Goal: Transaction & Acquisition: Download file/media

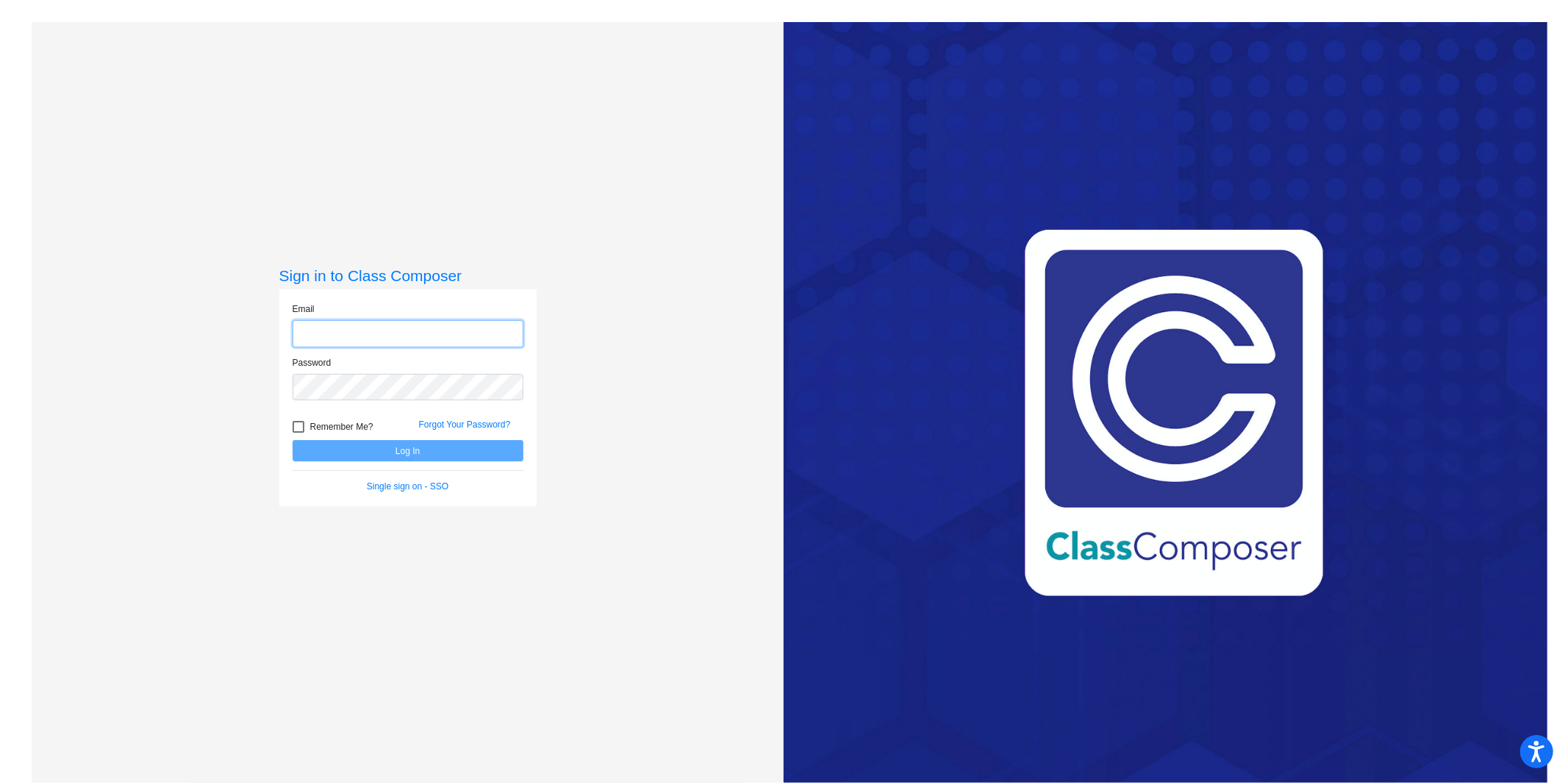
type input "keisinger@lasd.net"
click at [407, 457] on button "Log In" at bounding box center [407, 450] width 230 height 21
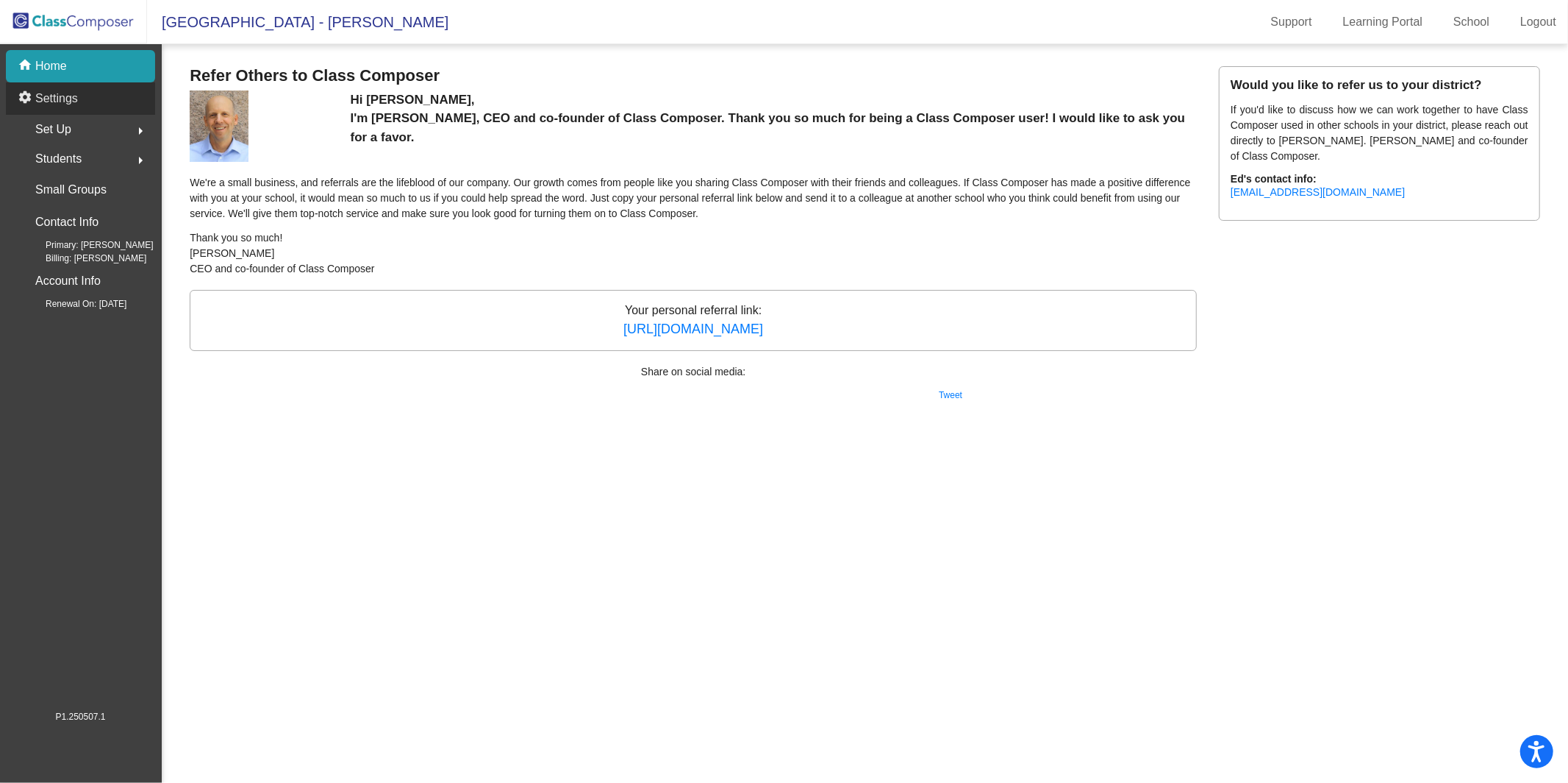
click at [96, 103] on div "settings Settings" at bounding box center [80, 98] width 149 height 32
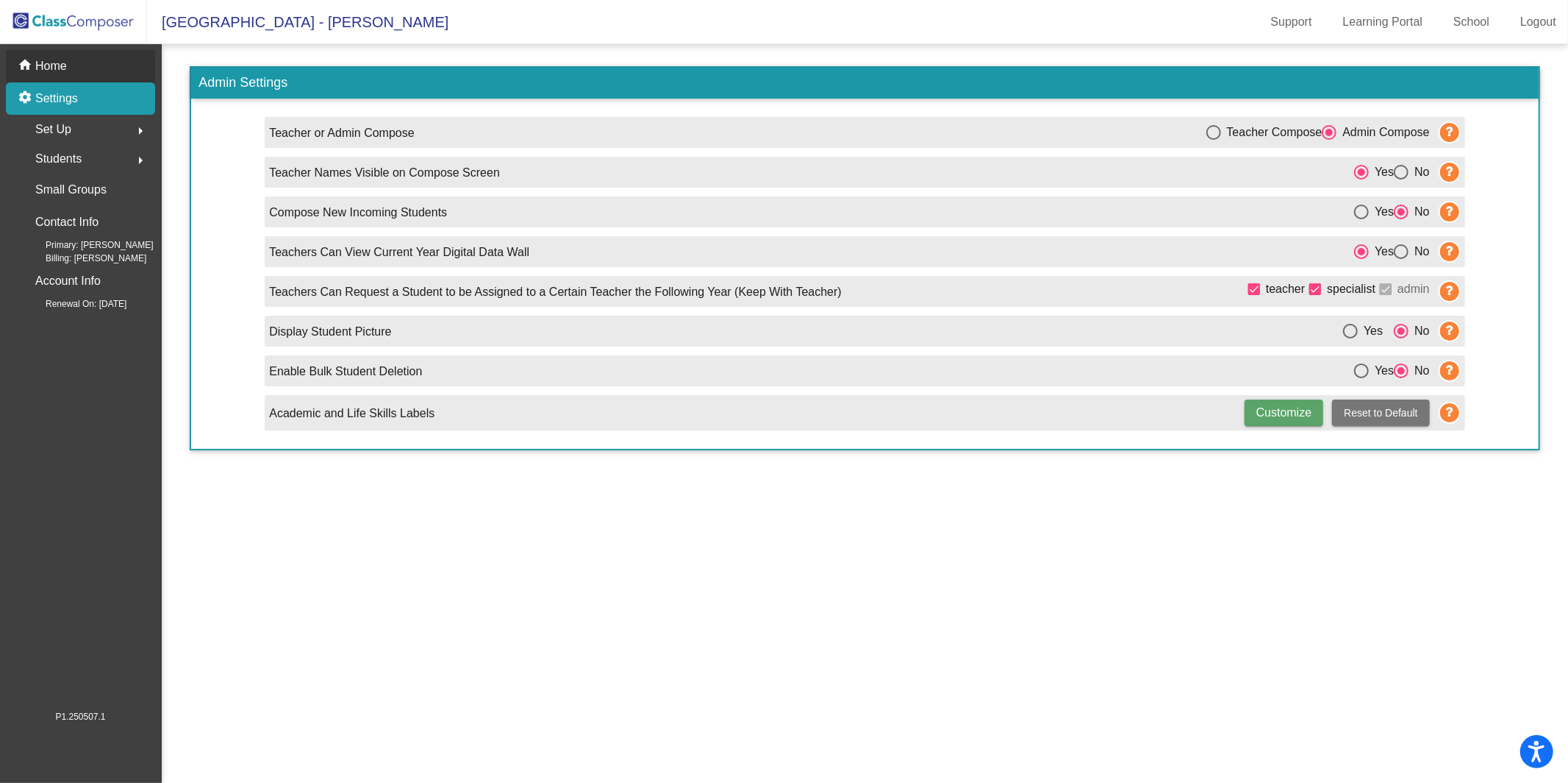
click at [63, 65] on p "Home" at bounding box center [51, 65] width 31 height 18
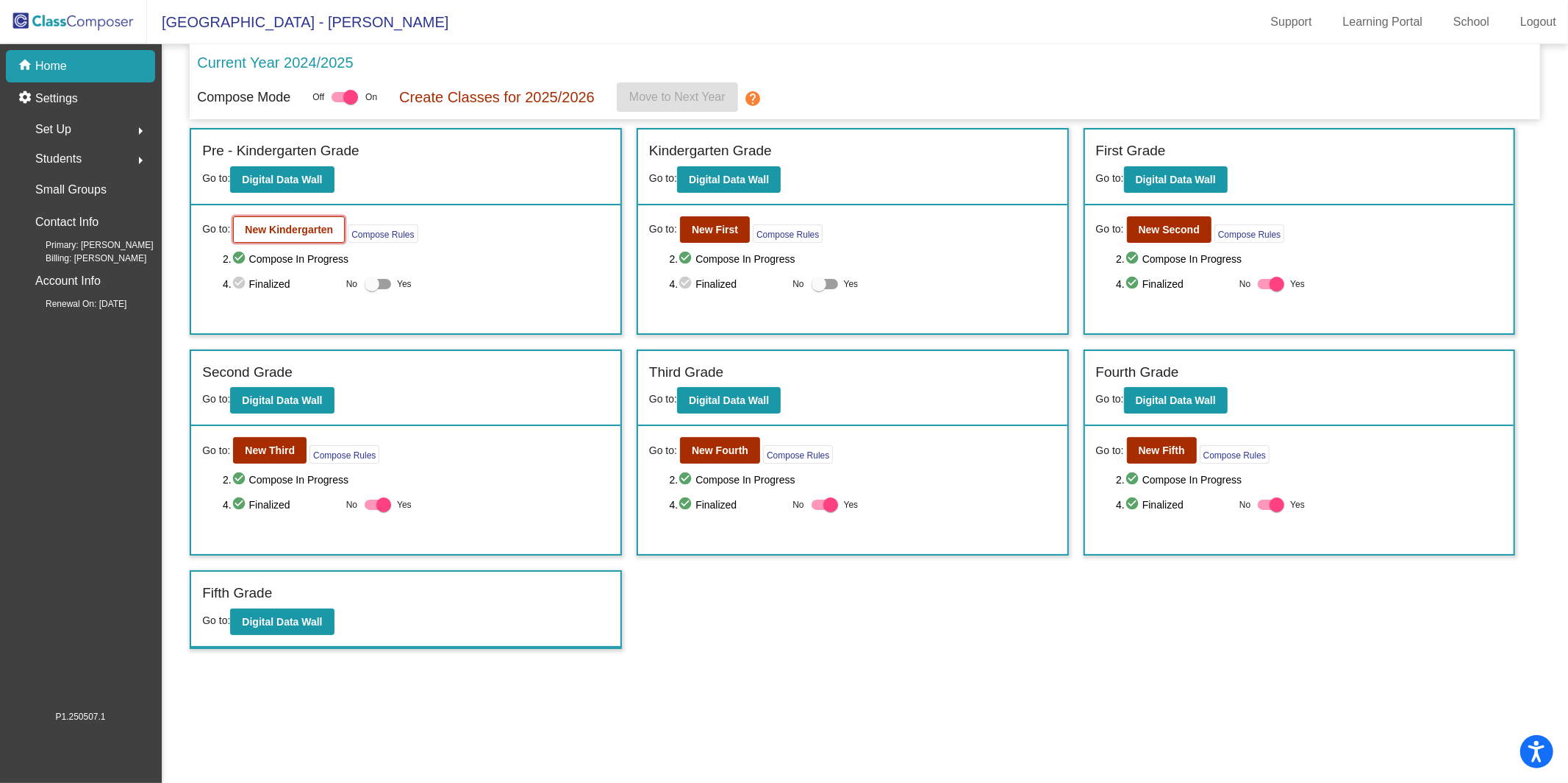
click at [287, 228] on b "New Kindergarten" at bounding box center [289, 229] width 88 height 12
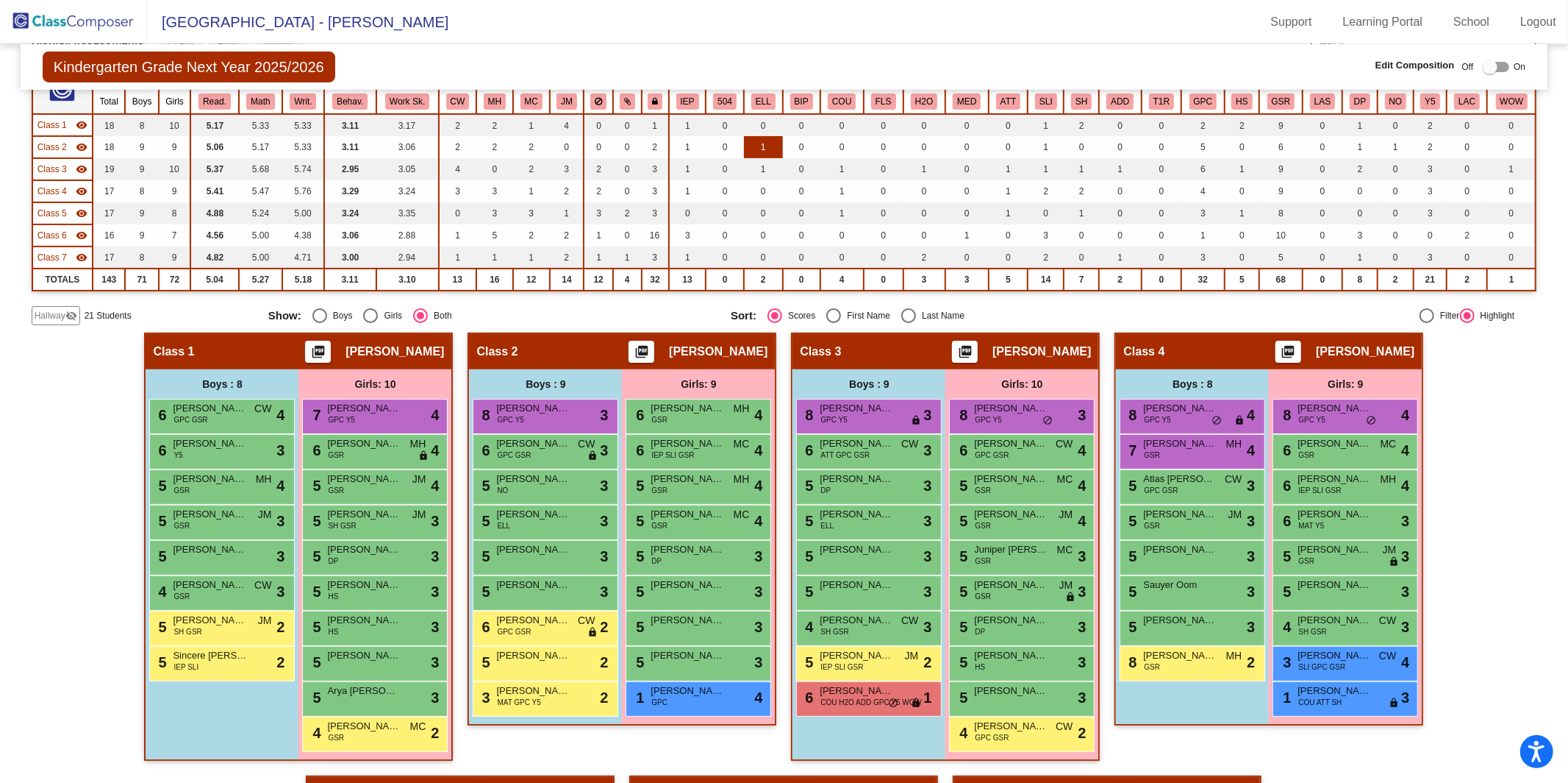
scroll to position [140, 0]
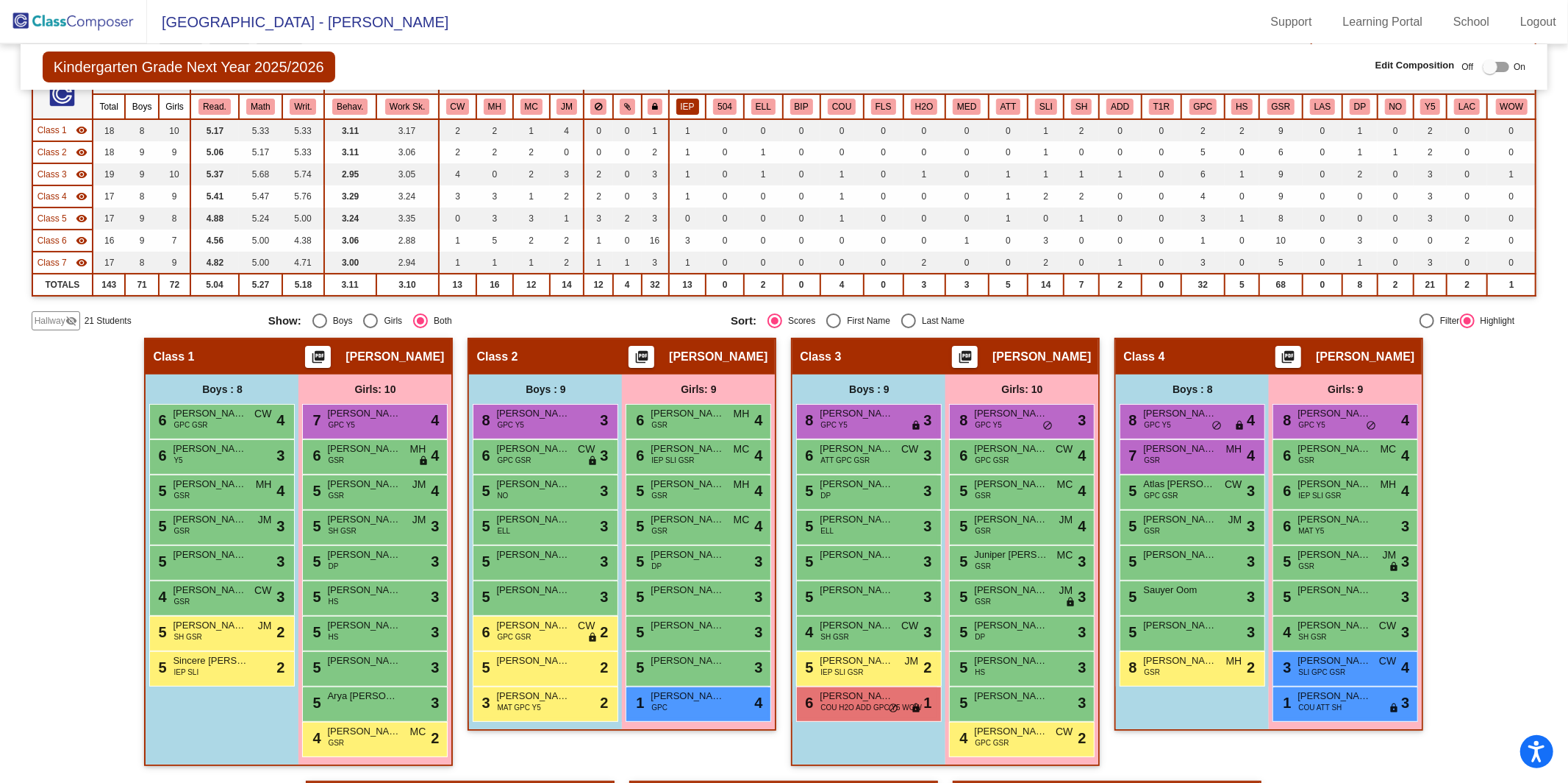
click at [677, 103] on button "IEP" at bounding box center [688, 107] width 23 height 17
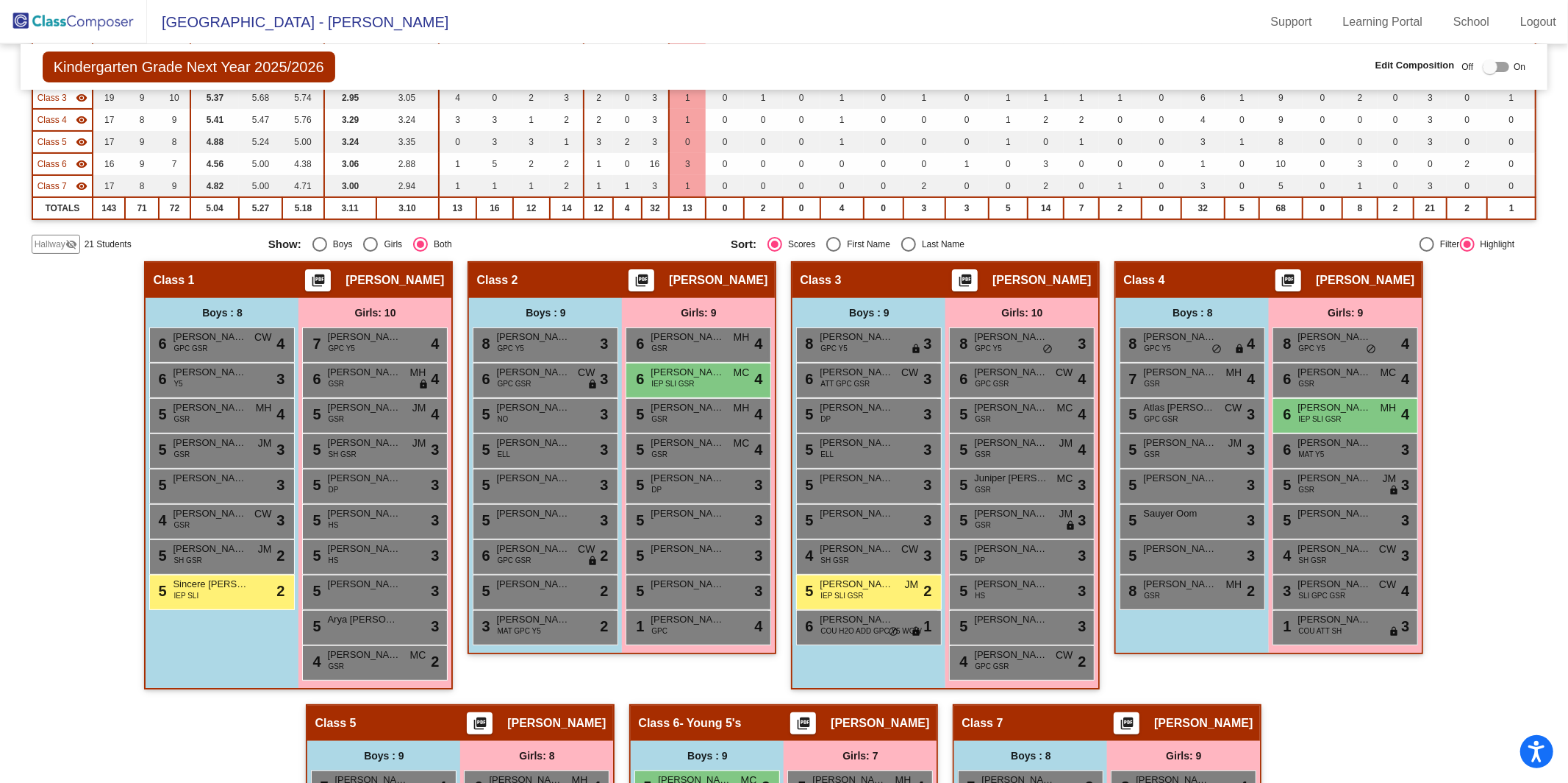
scroll to position [243, 0]
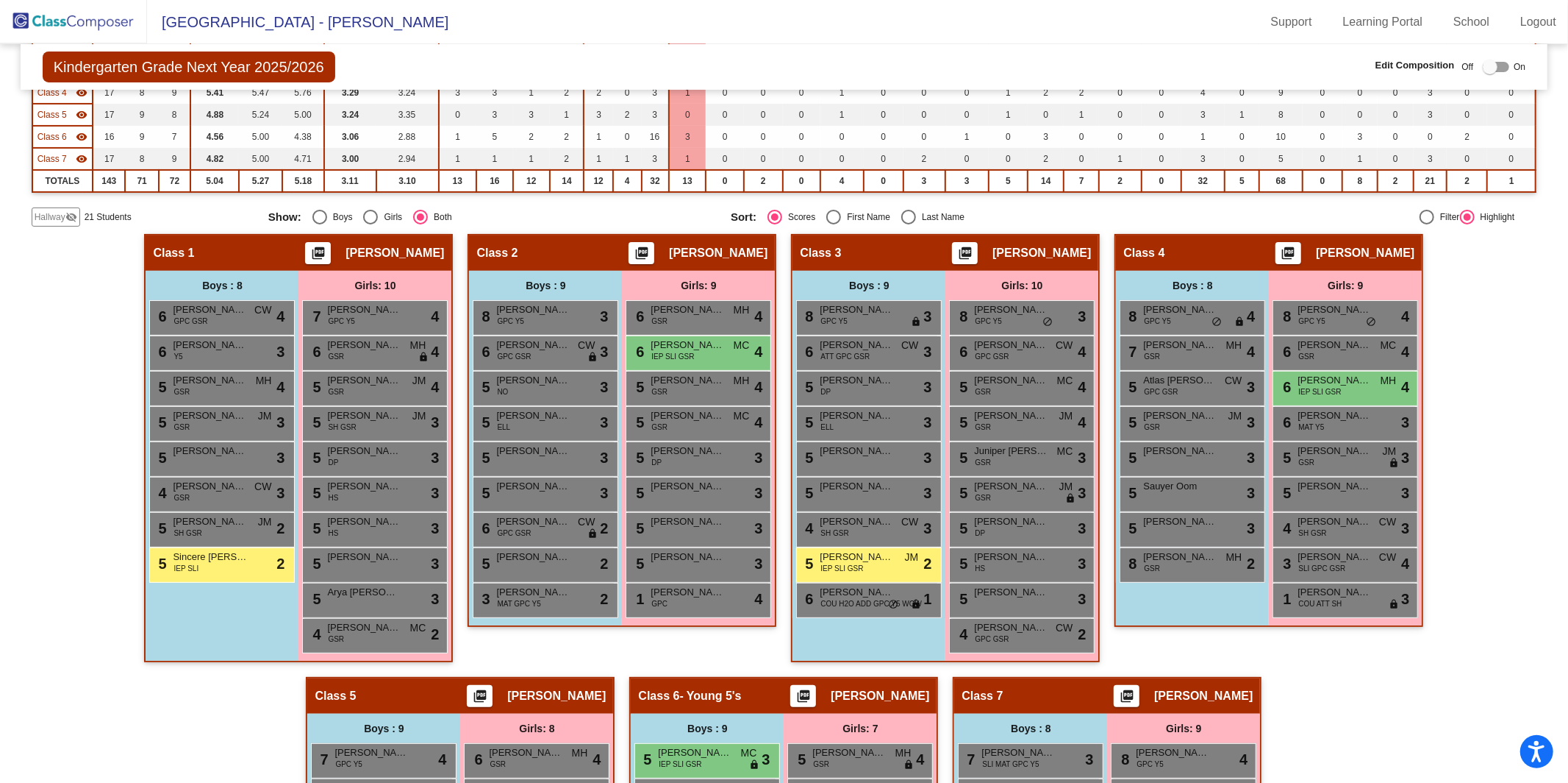
click at [102, 440] on div "Hallway - Hallway Class picture_as_pdf Add Student First Name Last Name Student…" at bounding box center [784, 659] width 1505 height 850
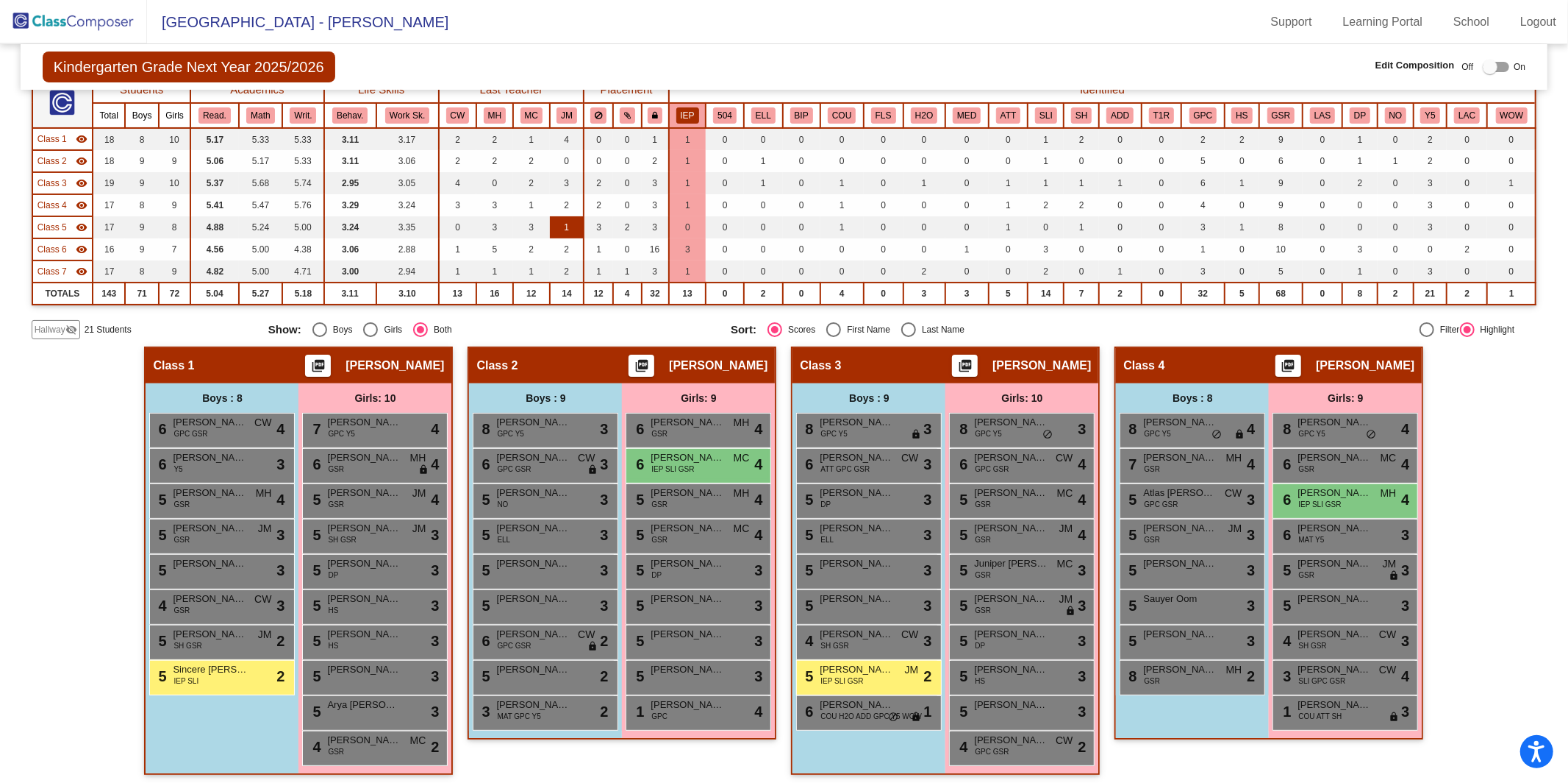
scroll to position [116, 0]
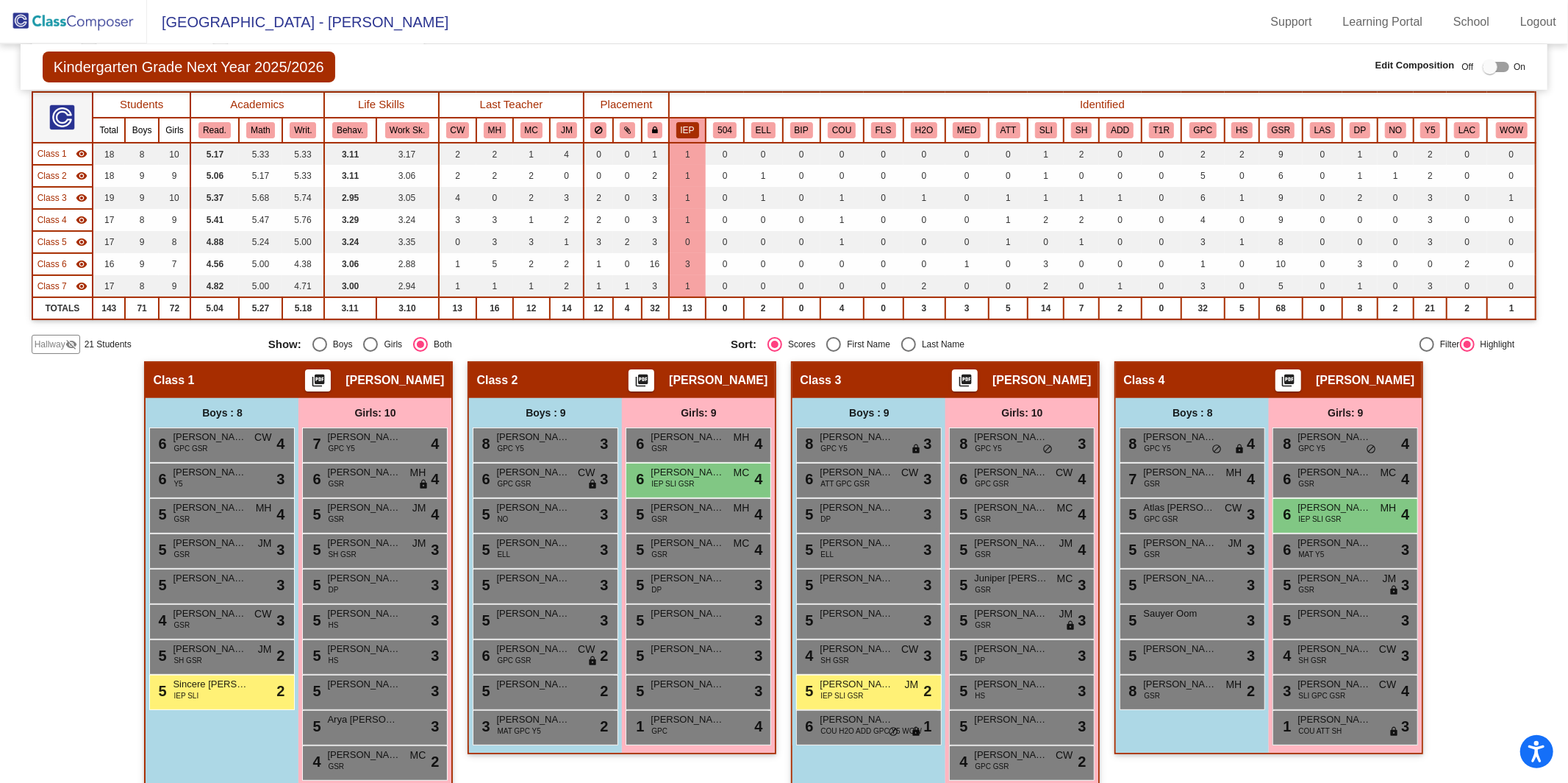
click at [689, 128] on button "IEP" at bounding box center [688, 130] width 23 height 17
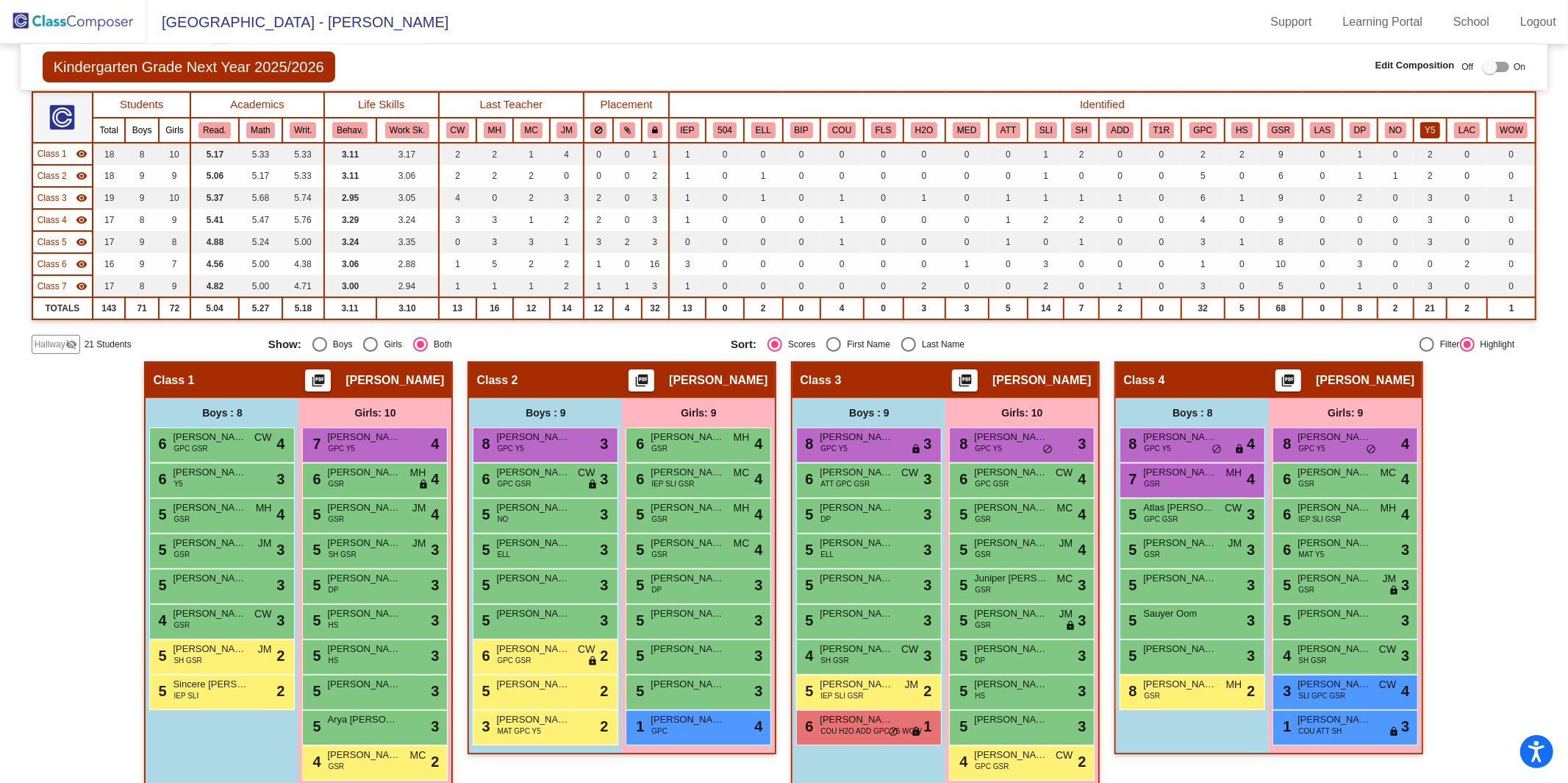
click at [1425, 126] on button "Y5" at bounding box center [1430, 130] width 19 height 17
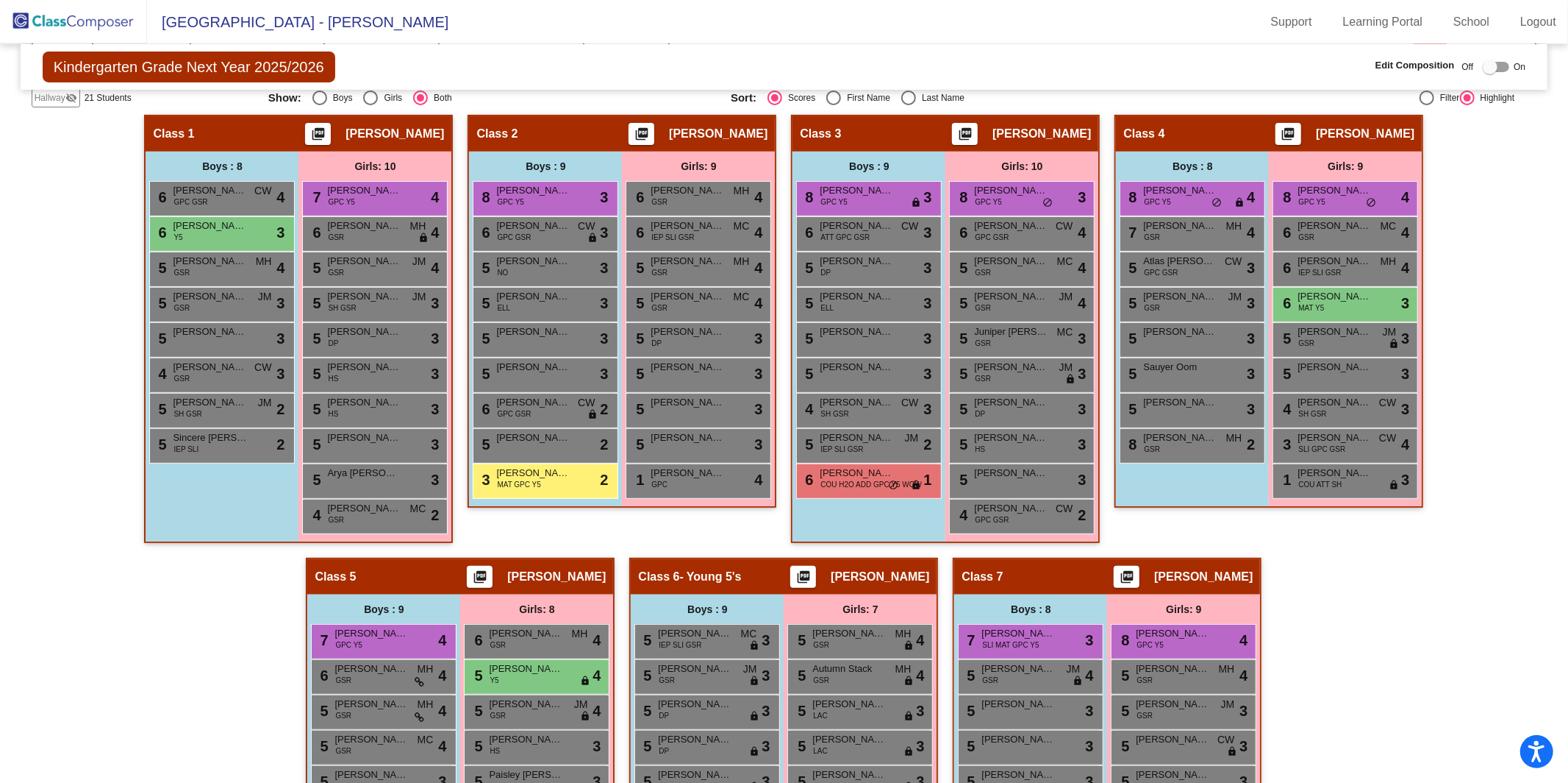
scroll to position [1, 0]
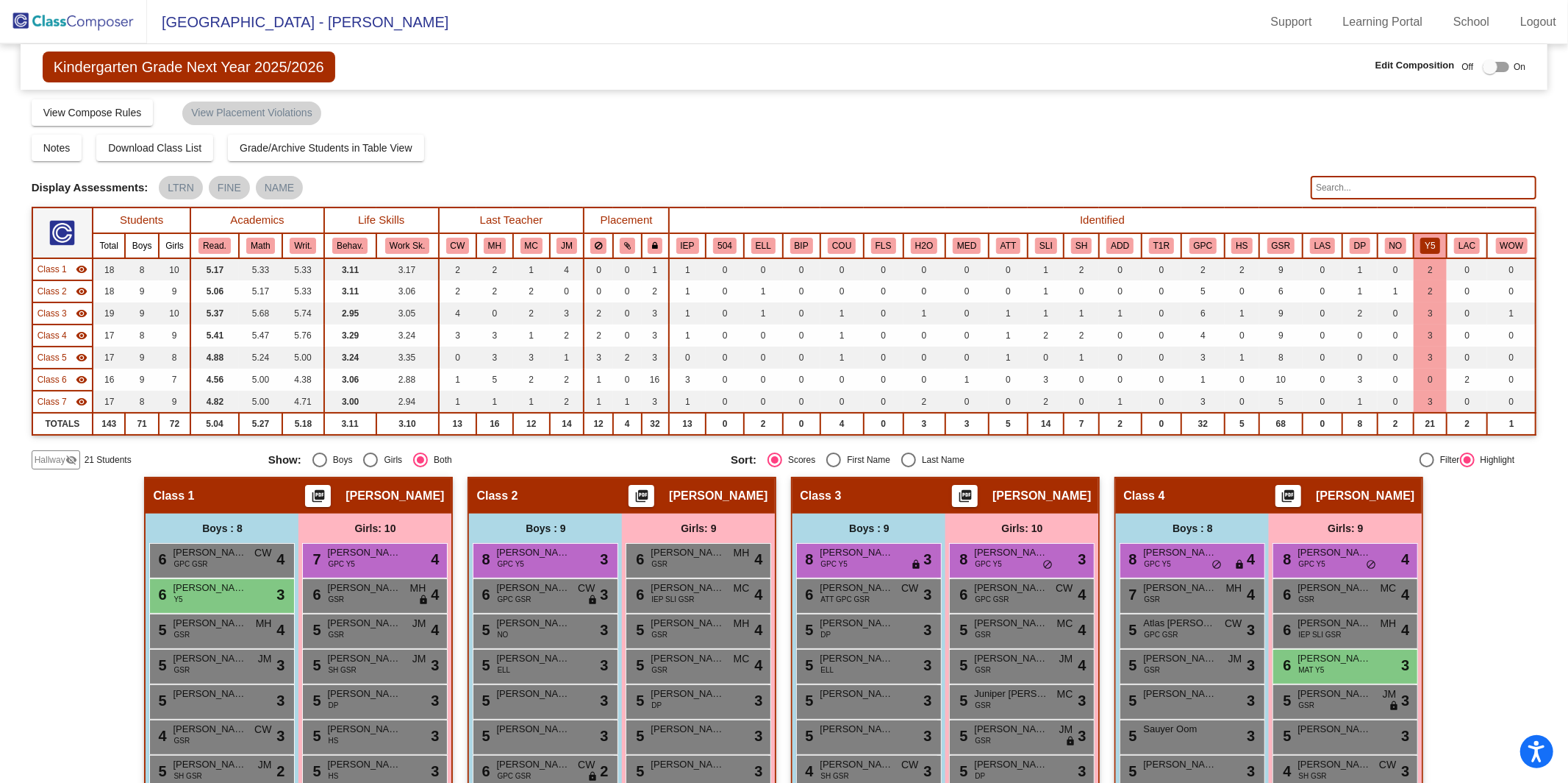
click at [1325, 196] on input "text" at bounding box center [1423, 188] width 226 height 24
click at [1392, 191] on input "text" at bounding box center [1423, 188] width 226 height 24
click at [855, 144] on div "Notes Download Class List Import Students Grade/Archive Students in Table View …" at bounding box center [784, 148] width 1505 height 27
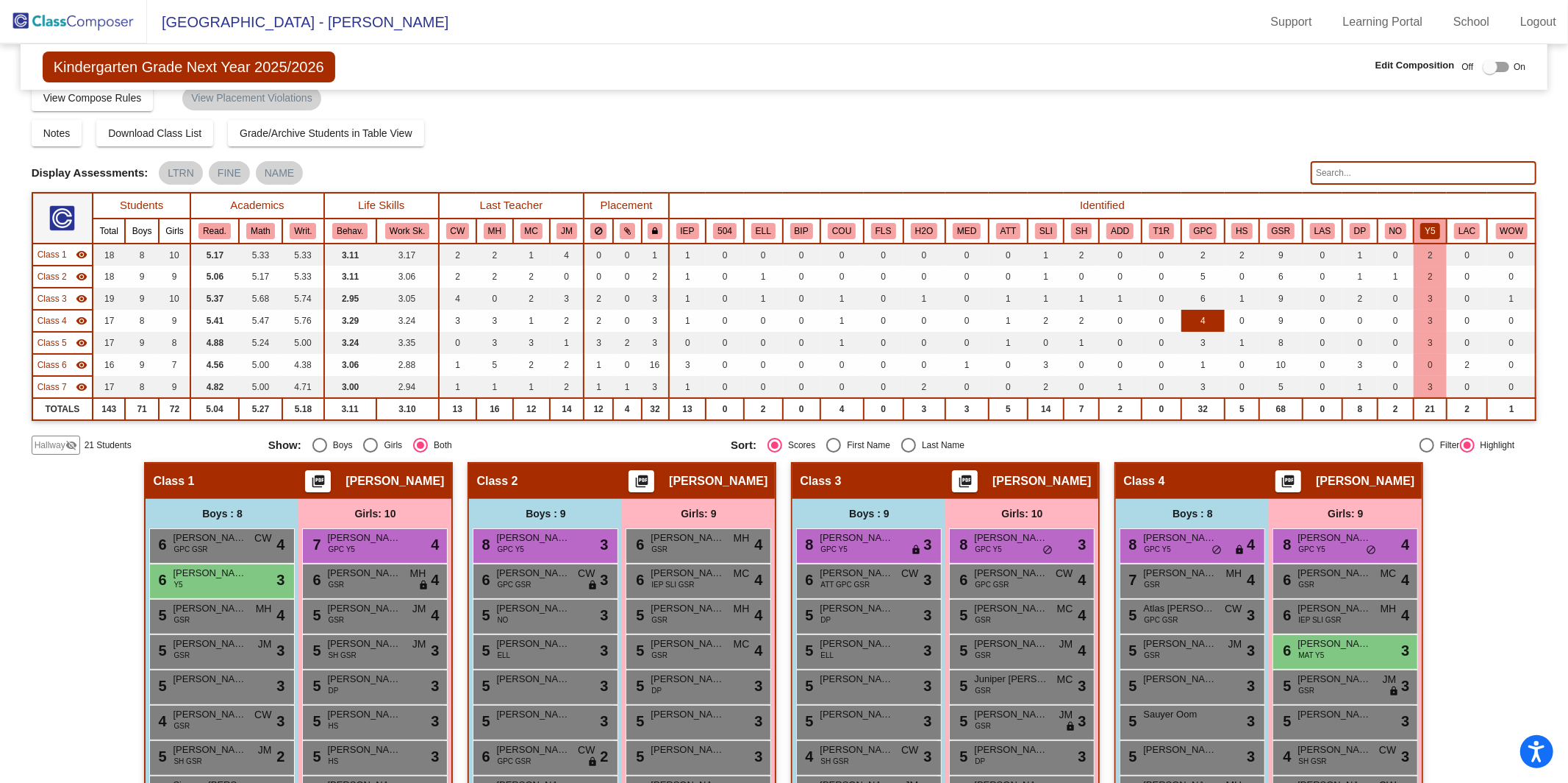
scroll to position [0, 0]
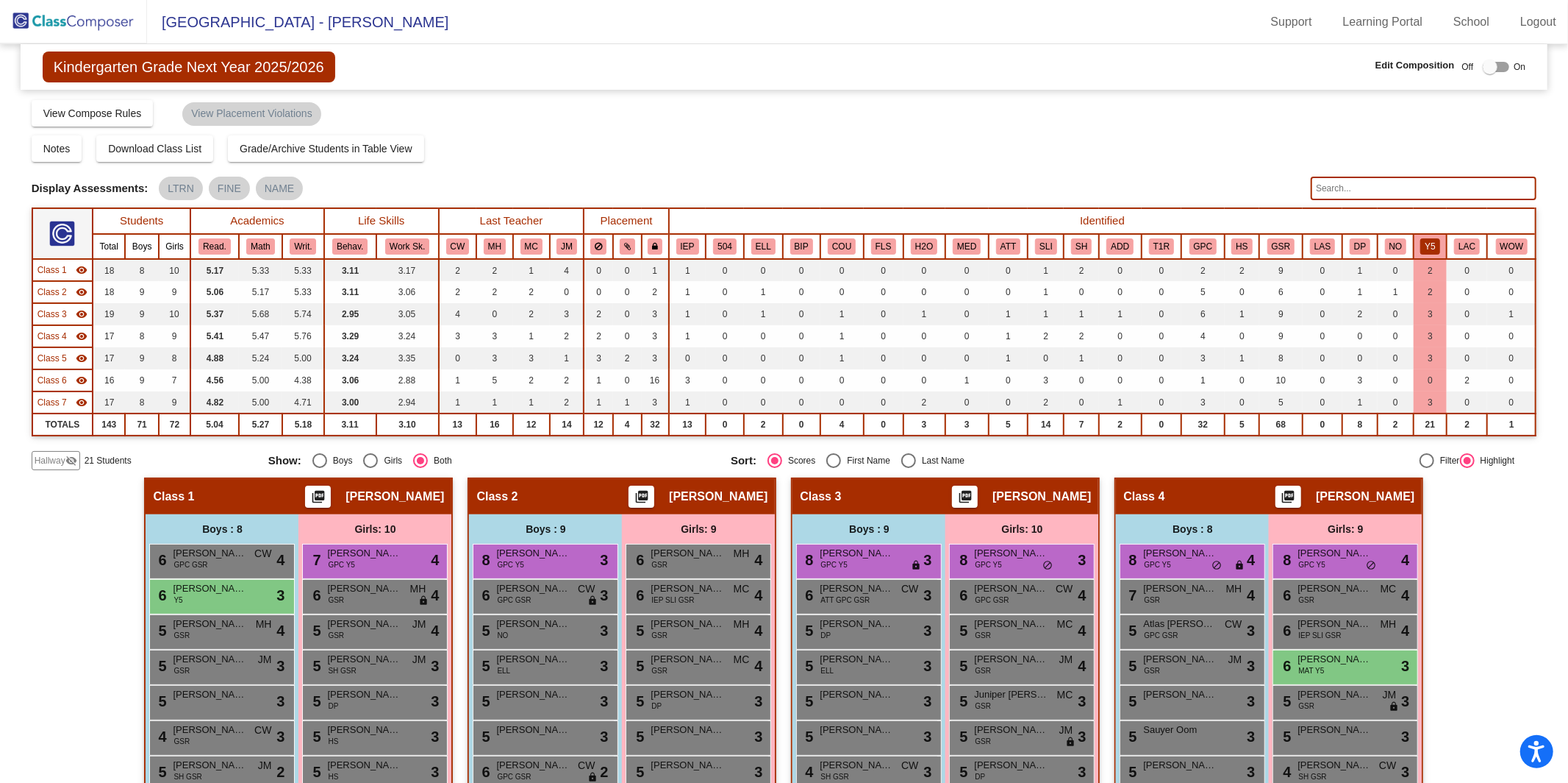
click at [1430, 243] on button "Y5" at bounding box center [1430, 246] width 19 height 17
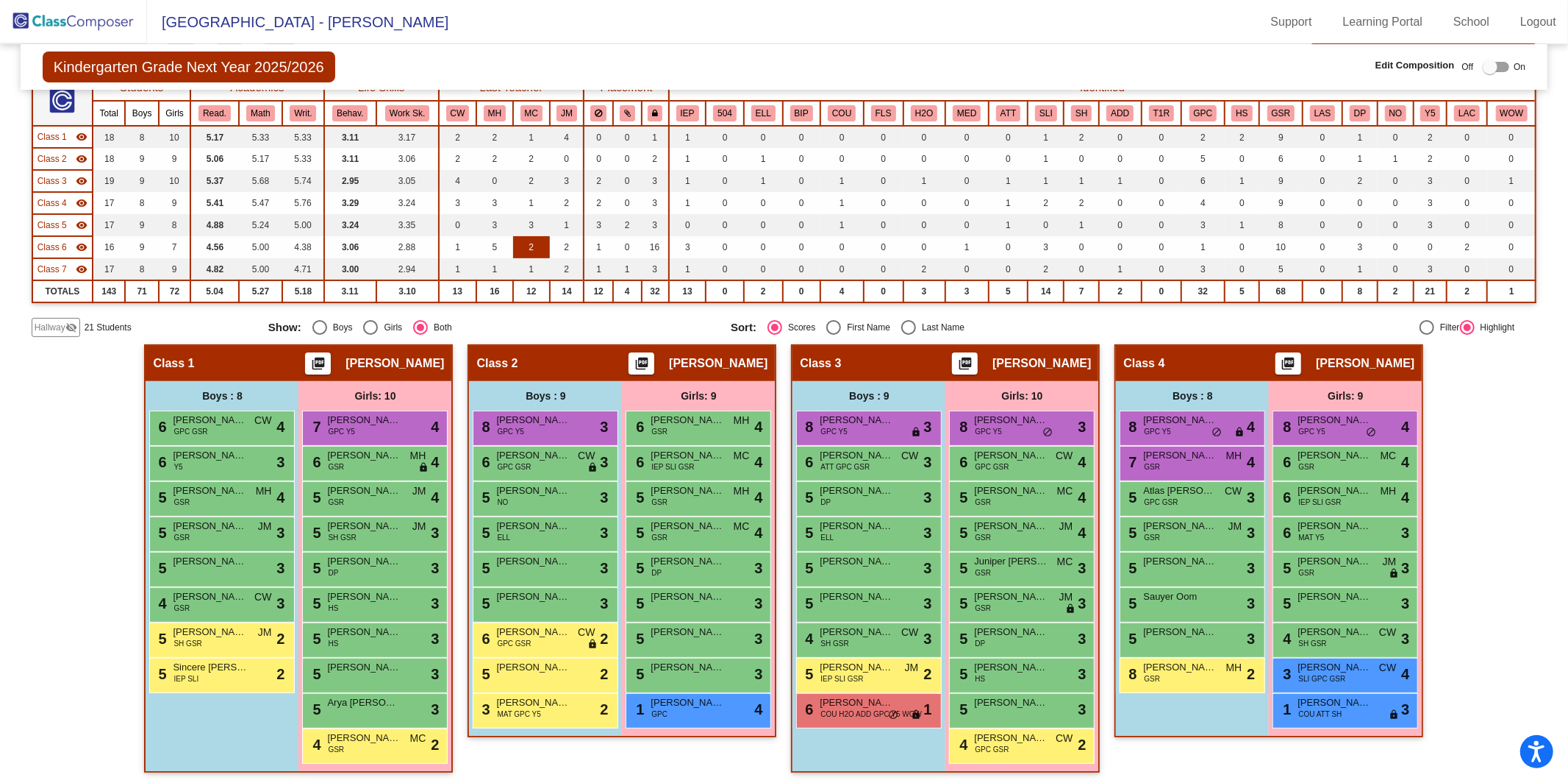
scroll to position [137, 0]
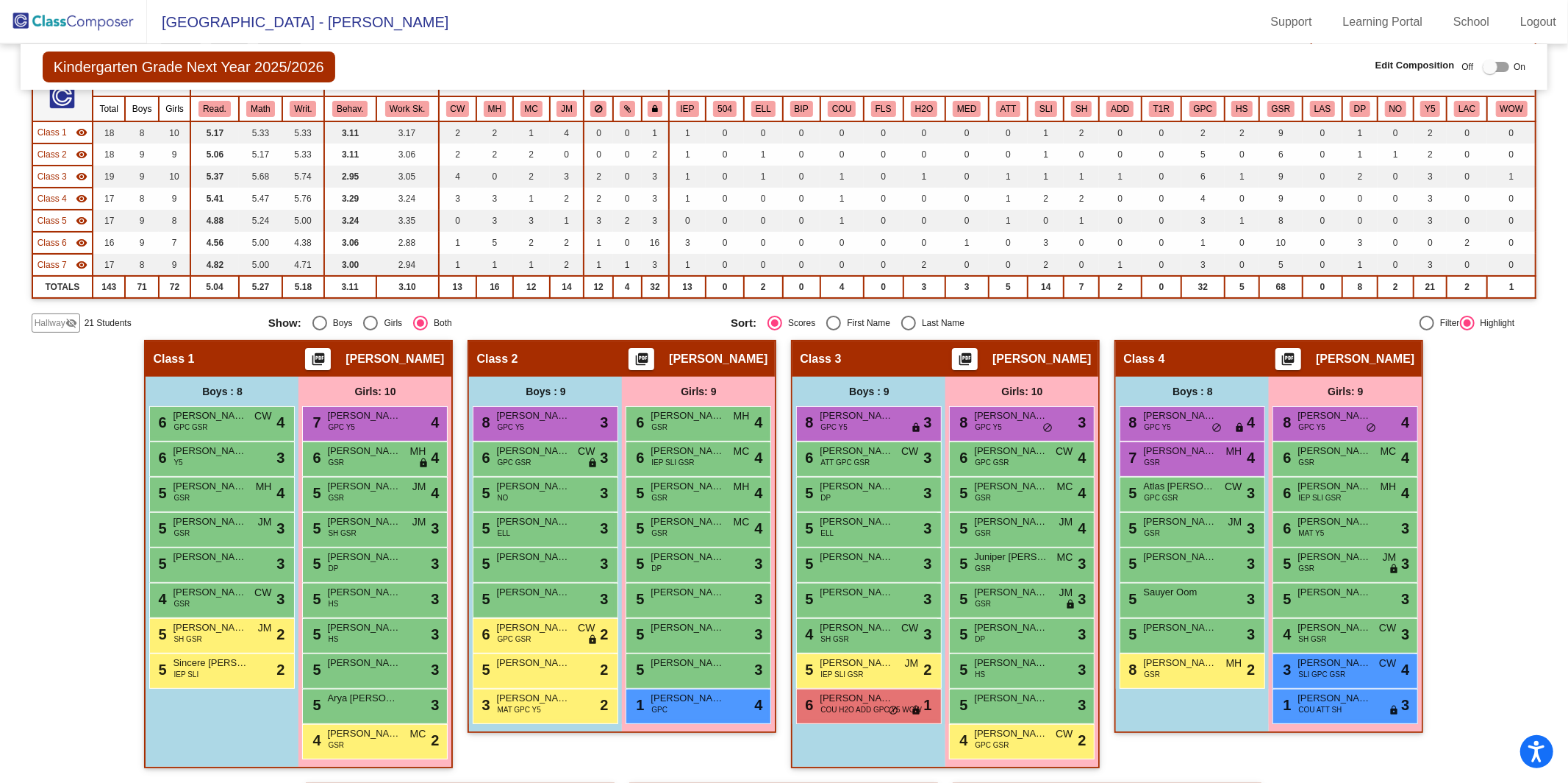
click at [85, 239] on mat-icon "visibility" at bounding box center [81, 243] width 12 height 12
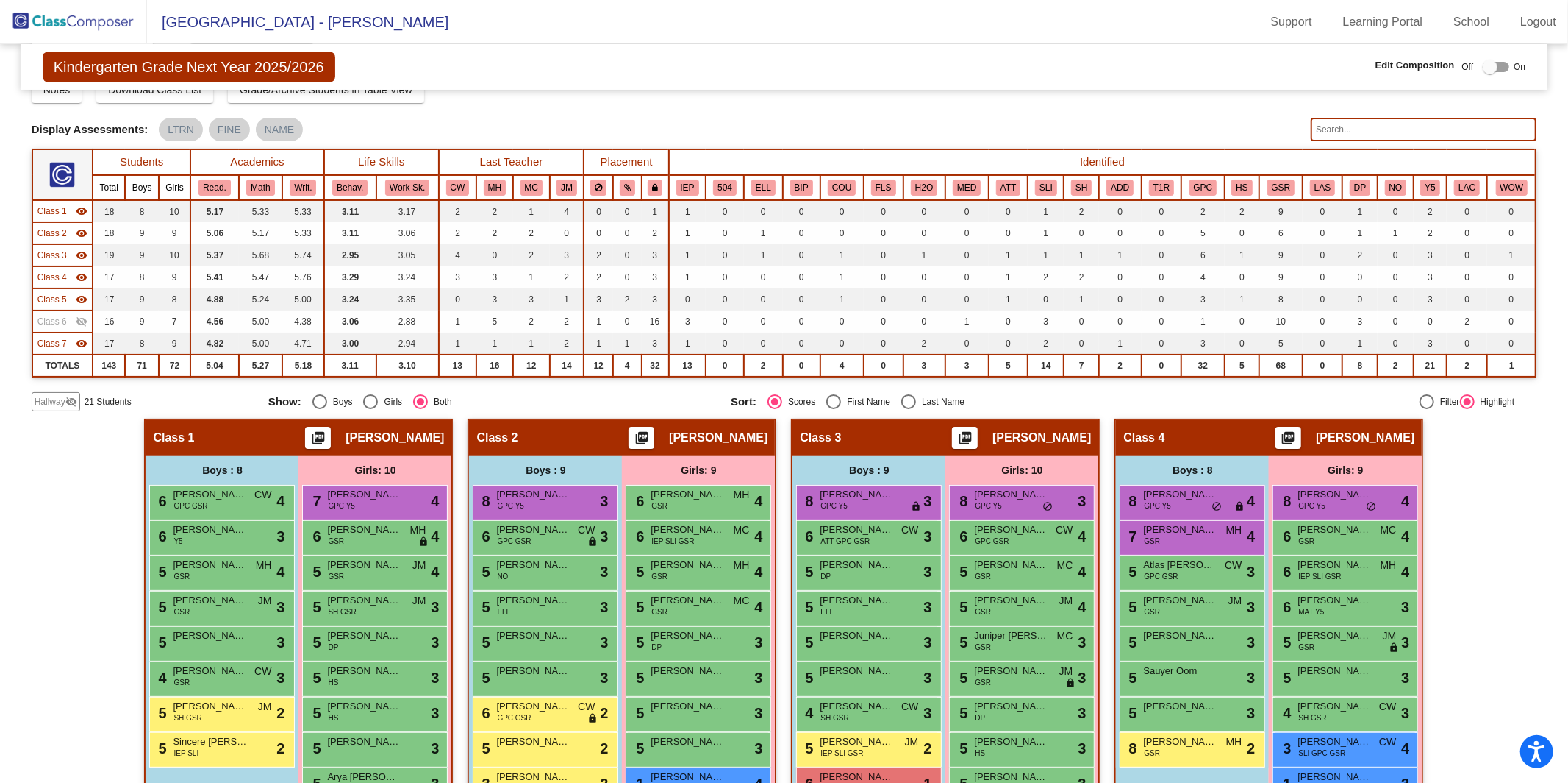
scroll to position [28, 0]
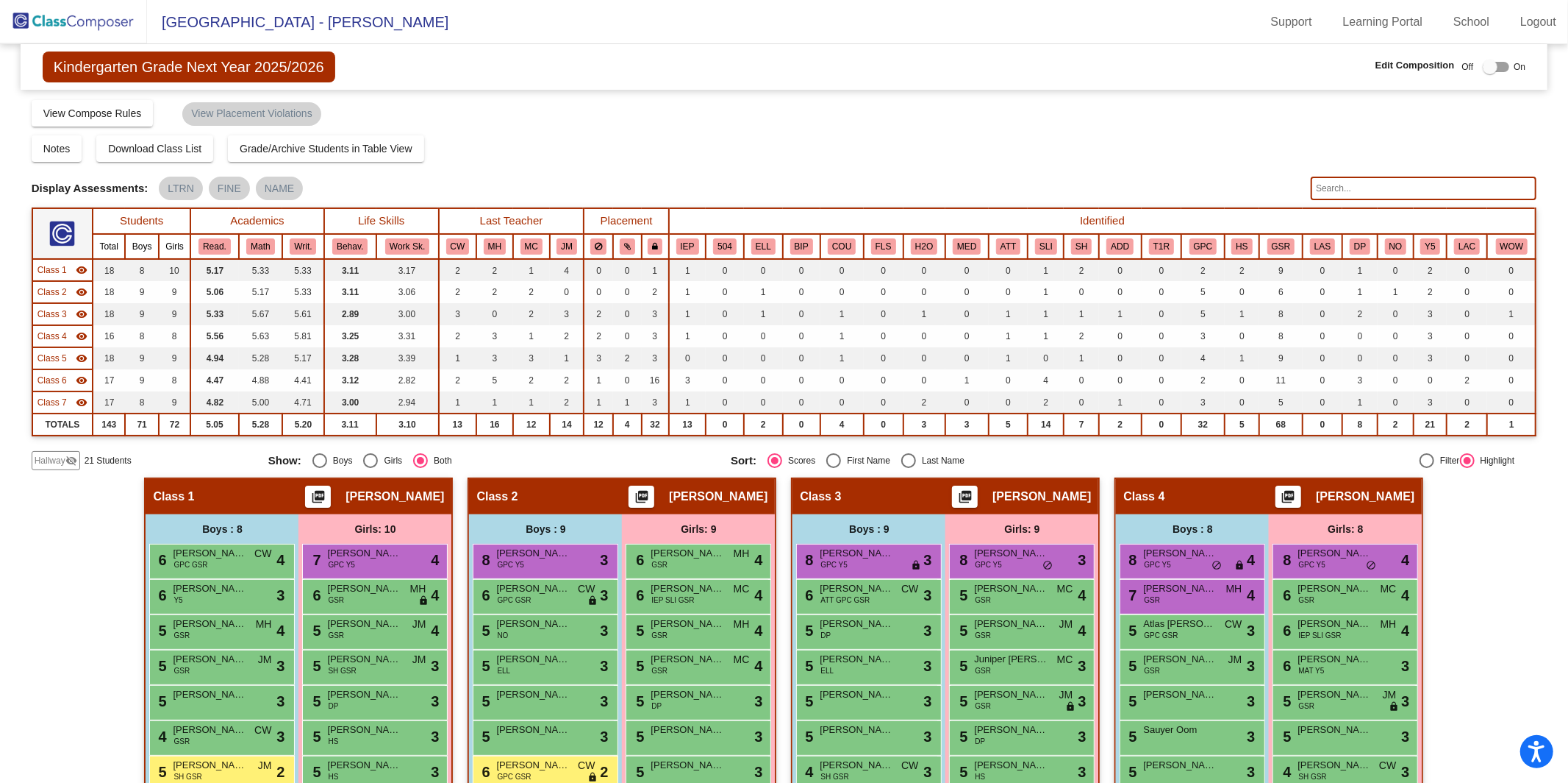
click at [80, 380] on mat-icon "visibility" at bounding box center [81, 380] width 12 height 12
click at [80, 376] on mat-icon "visibility_off" at bounding box center [81, 380] width 12 height 12
click at [82, 378] on mat-icon "visibility" at bounding box center [81, 380] width 12 height 12
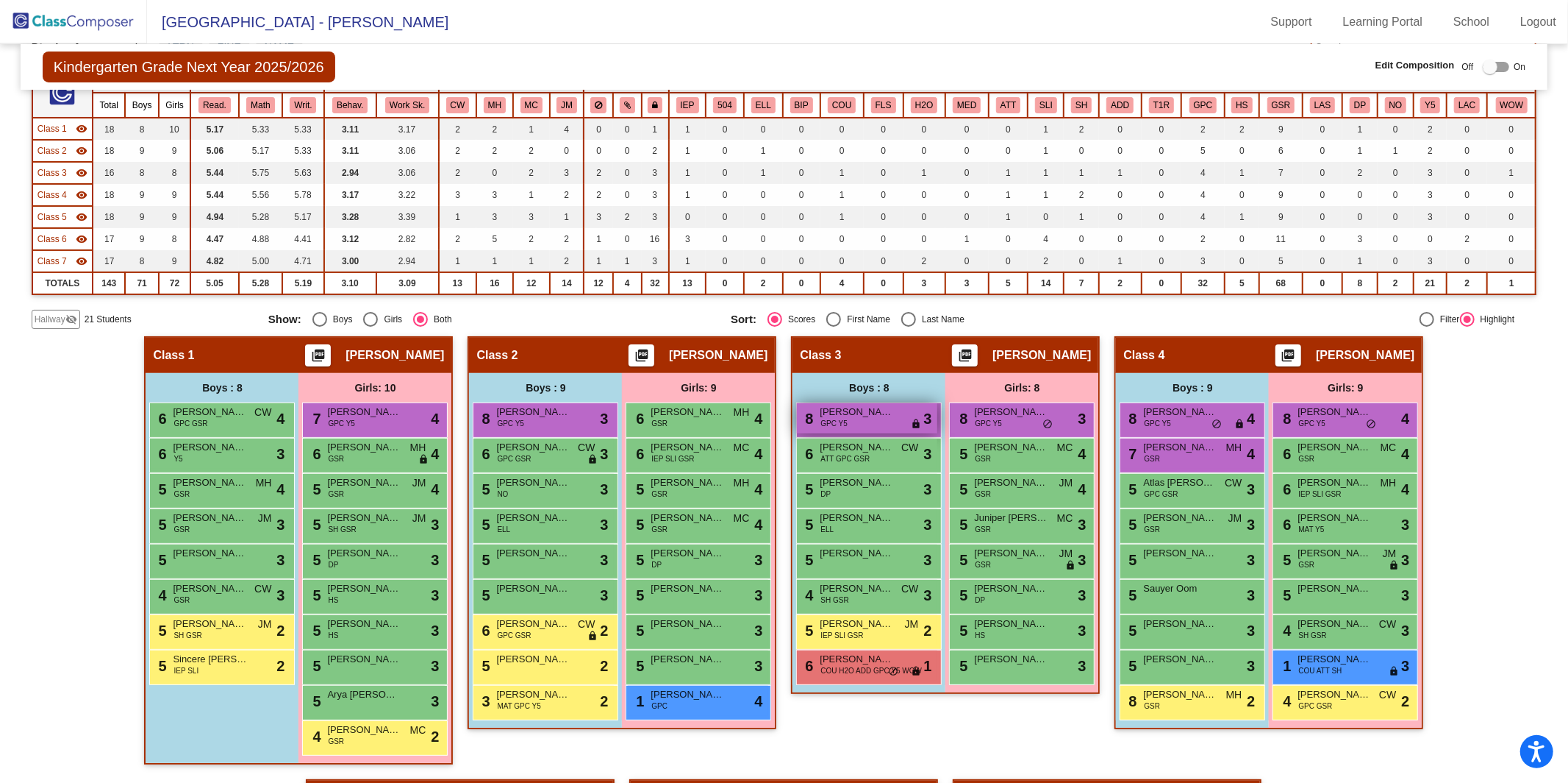
scroll to position [112, 0]
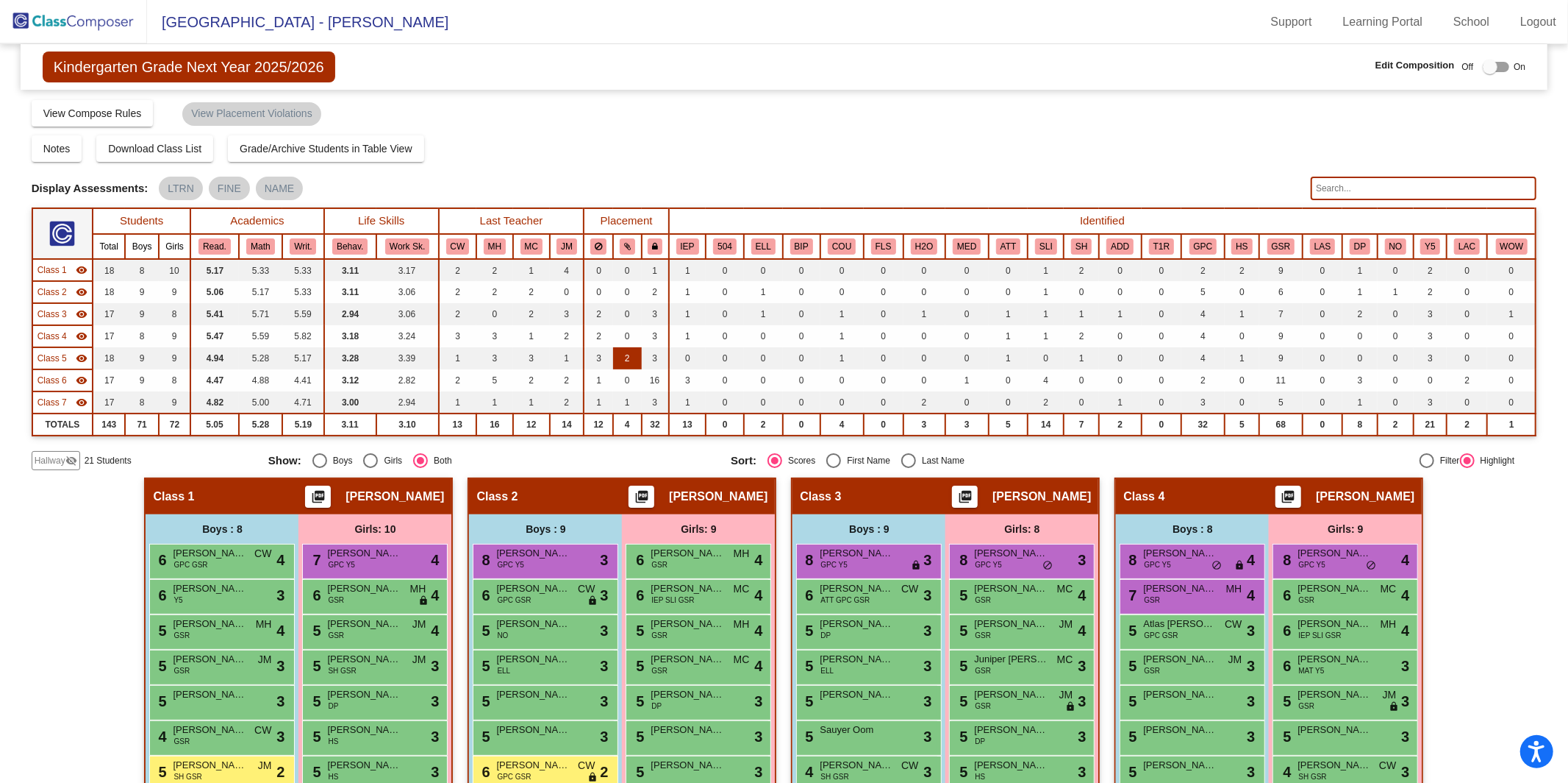
scroll to position [3, 0]
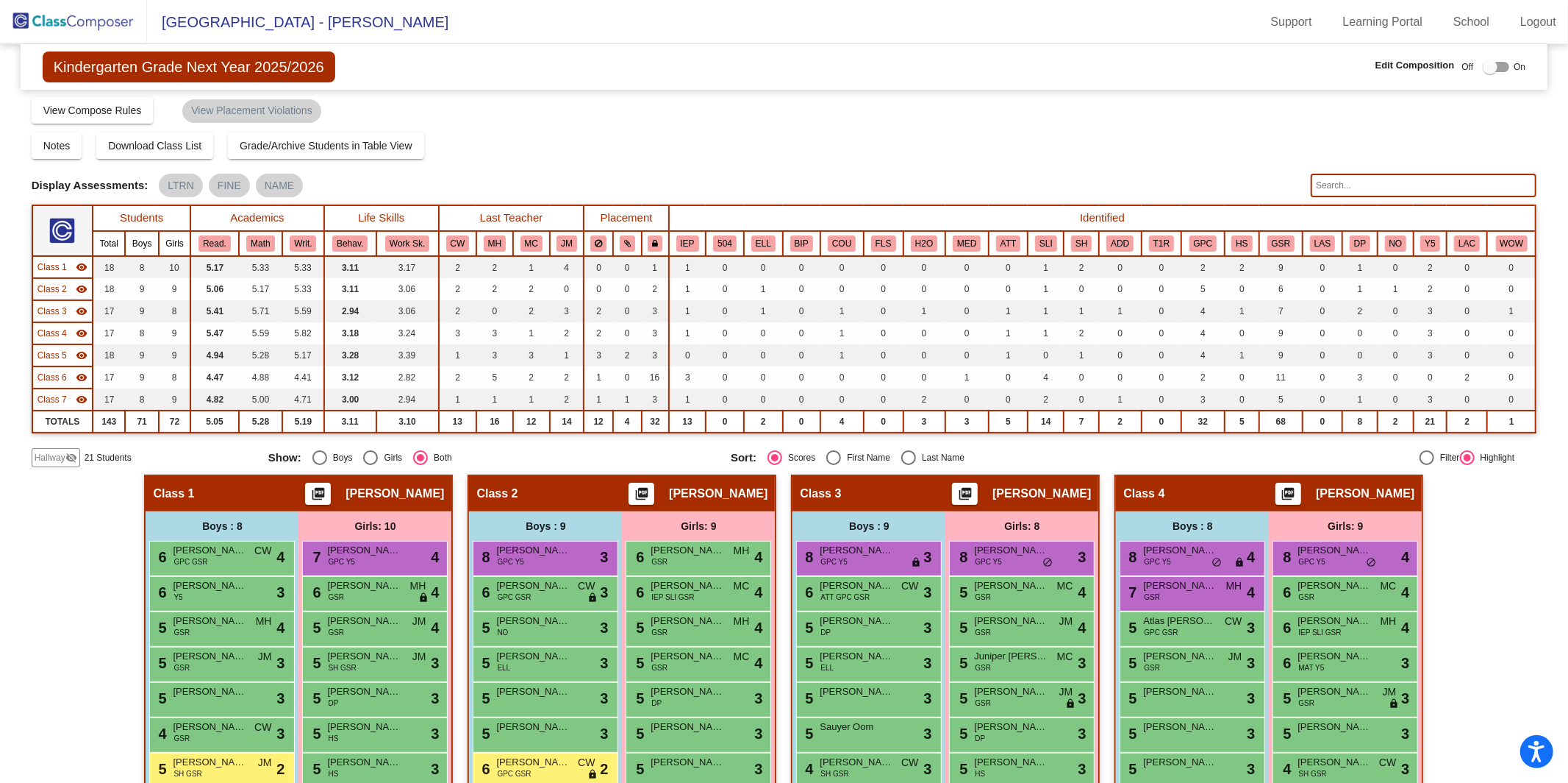
click at [83, 372] on mat-icon "visibility" at bounding box center [81, 377] width 12 height 12
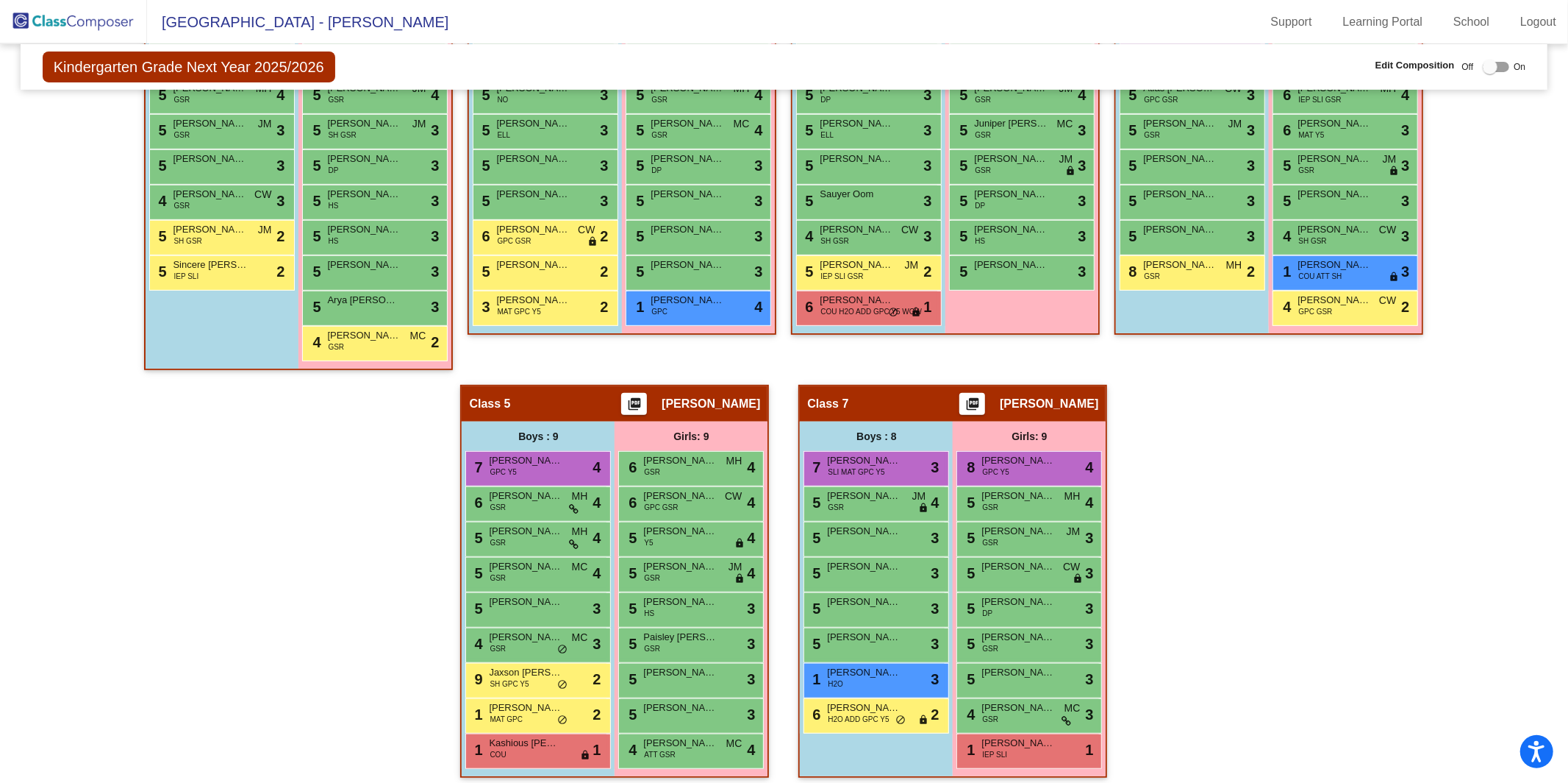
scroll to position [523, 0]
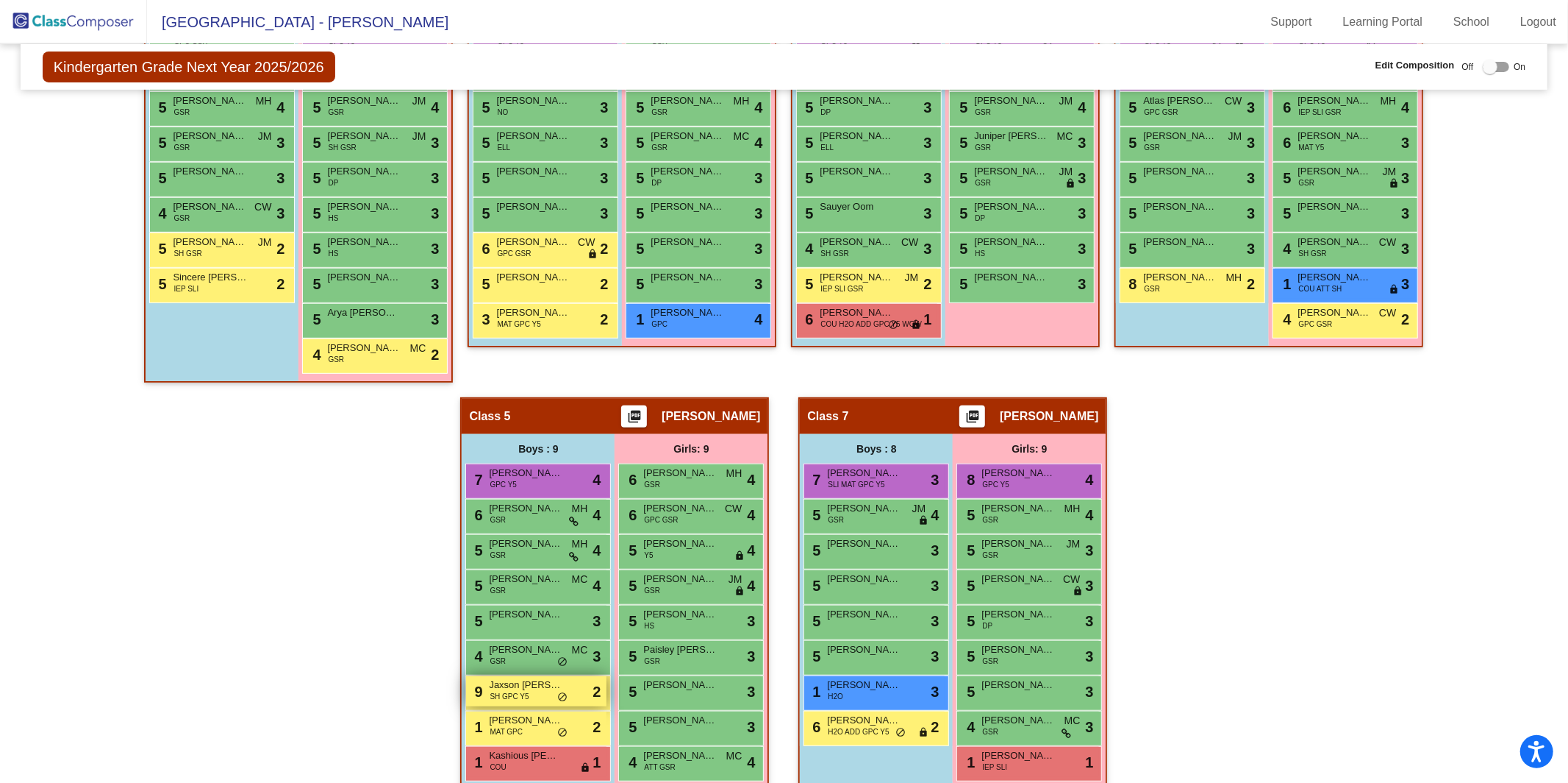
click at [524, 684] on span "Jaxson [PERSON_NAME]" at bounding box center [525, 685] width 74 height 15
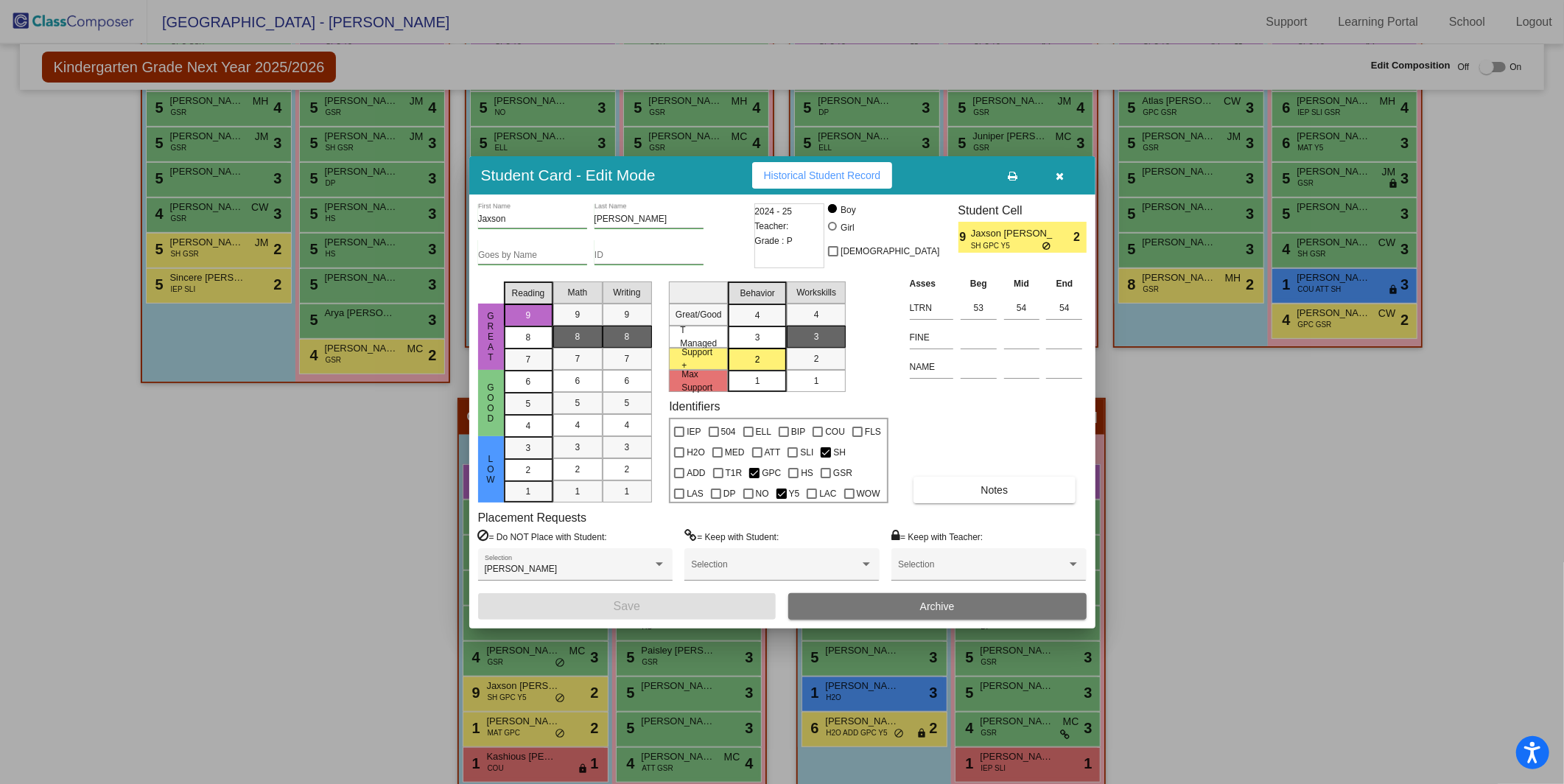
click at [1059, 175] on icon "button" at bounding box center [1060, 175] width 8 height 10
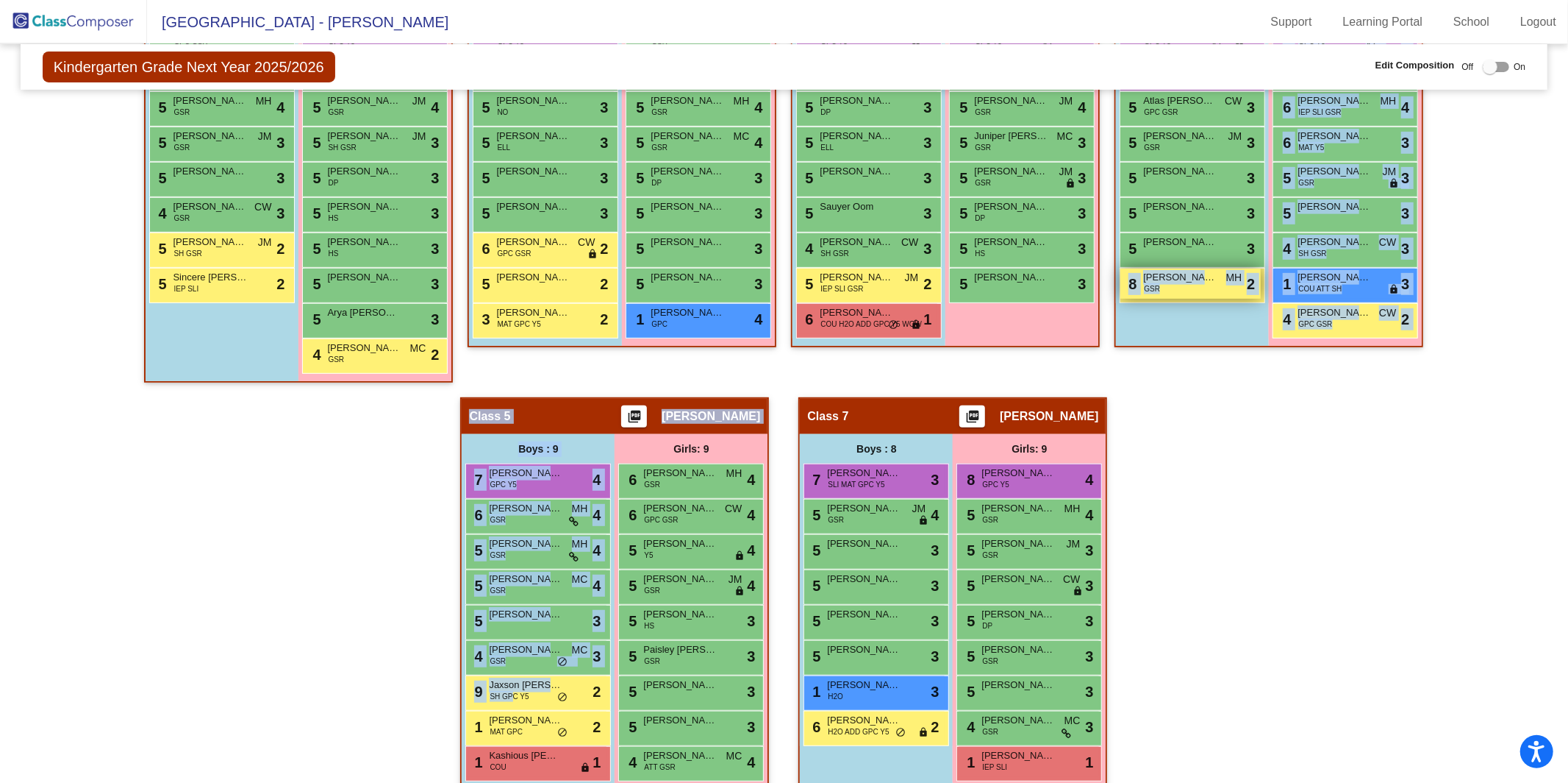
drag, startPoint x: 510, startPoint y: 688, endPoint x: 1157, endPoint y: 267, distance: 771.9
click at [1157, 267] on div "Hallway - Hallway Class picture_as_pdf Add Student First Name Last Name Student…" at bounding box center [784, 380] width 1505 height 850
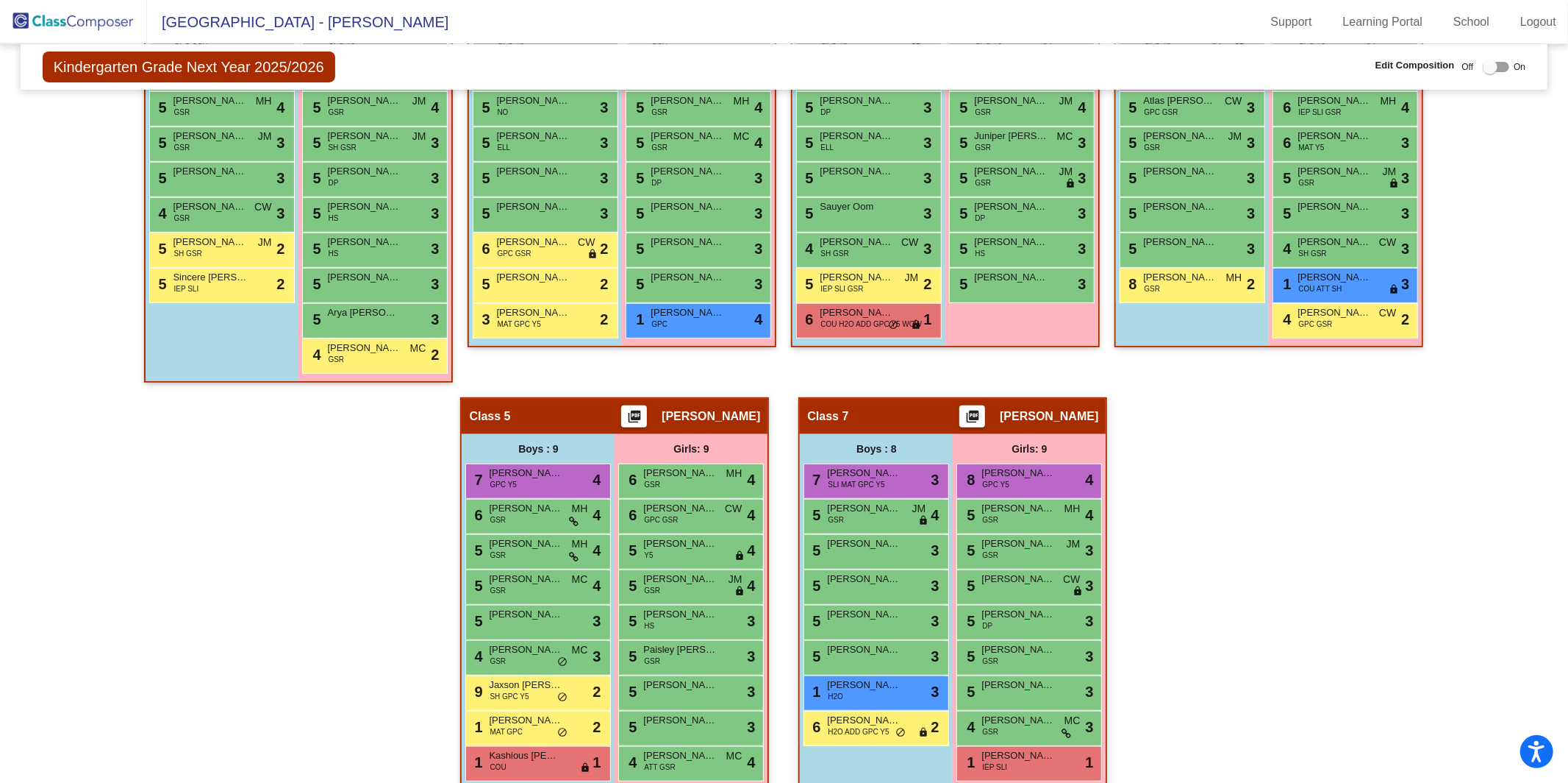
click at [1229, 640] on div "Hallway - Hallway Class picture_as_pdf Add Student First Name Last Name Student…" at bounding box center [784, 380] width 1505 height 850
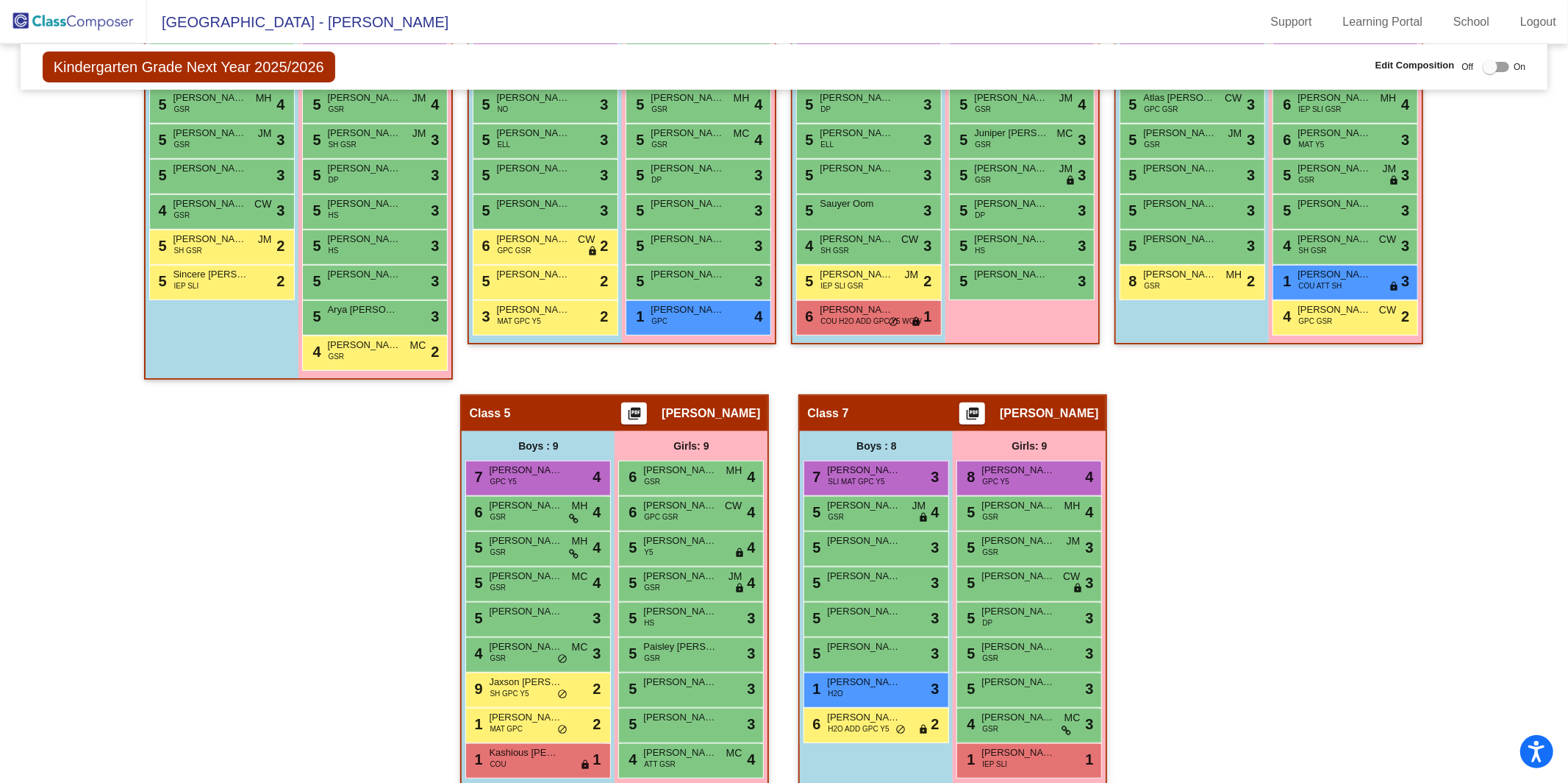
scroll to position [540, 0]
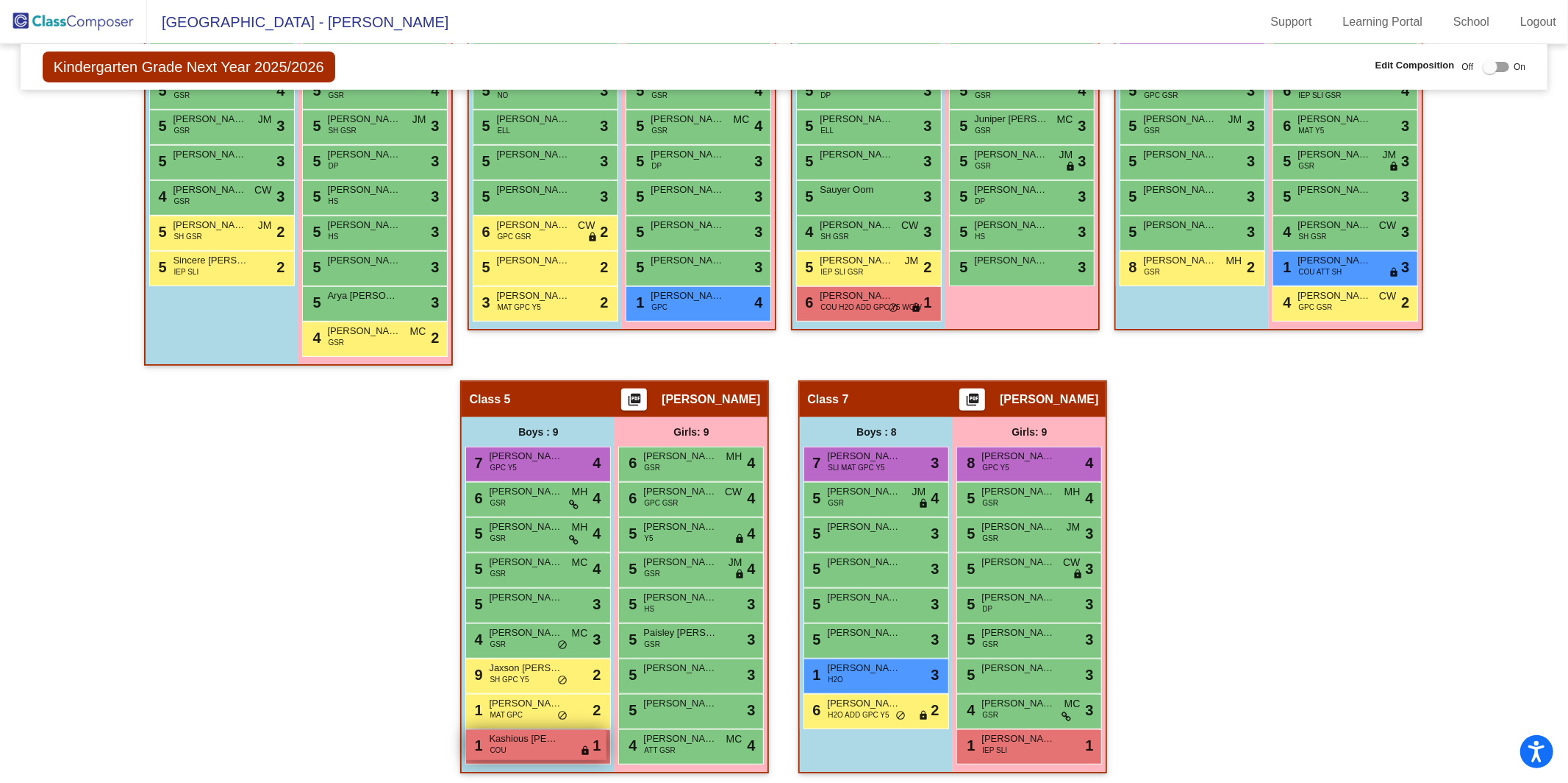
click at [547, 742] on div "1 Kashious Dunlap COU lock do_not_disturb_alt 1" at bounding box center [536, 744] width 140 height 30
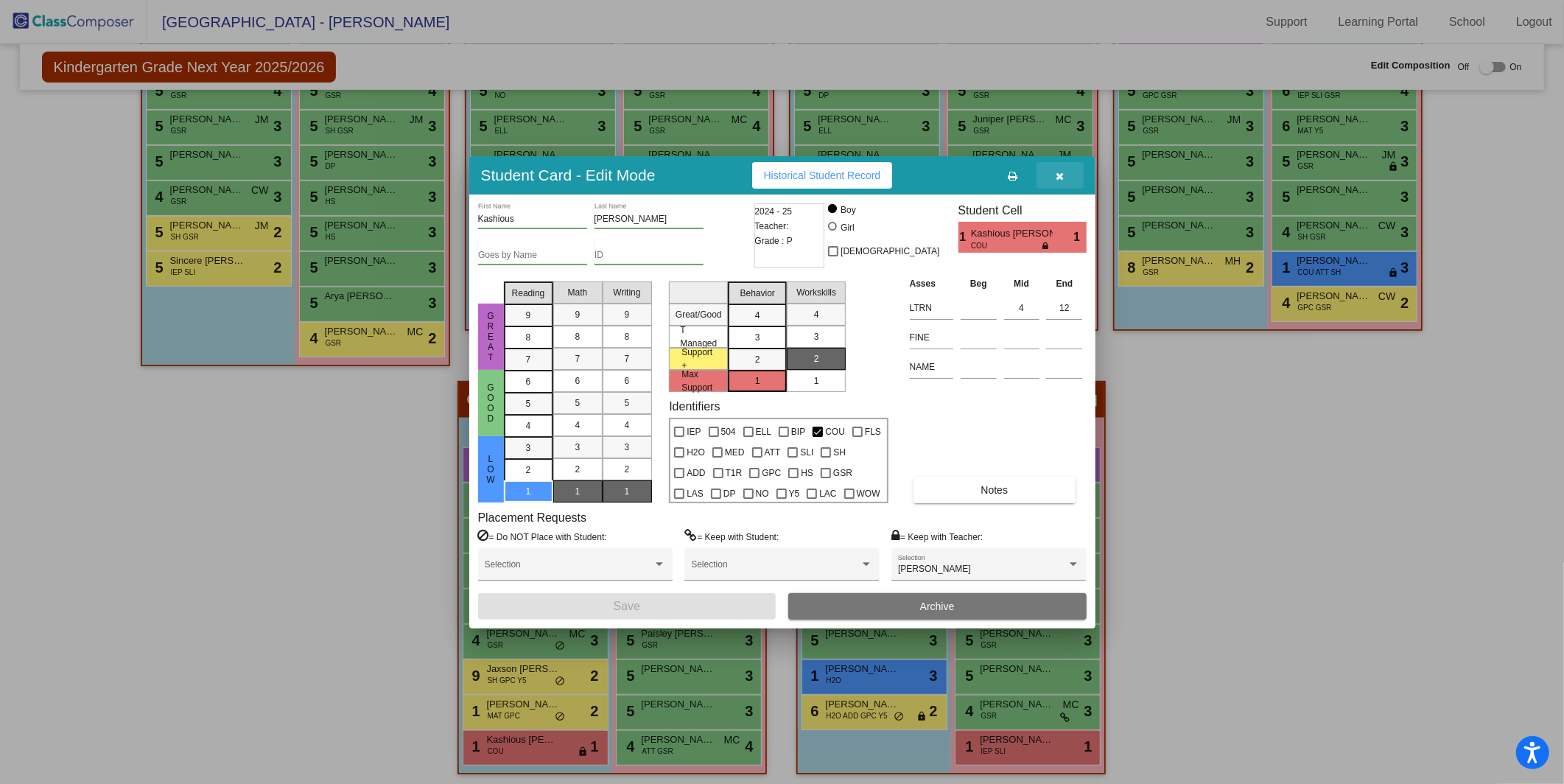
click at [1061, 165] on button "button" at bounding box center [1060, 175] width 47 height 27
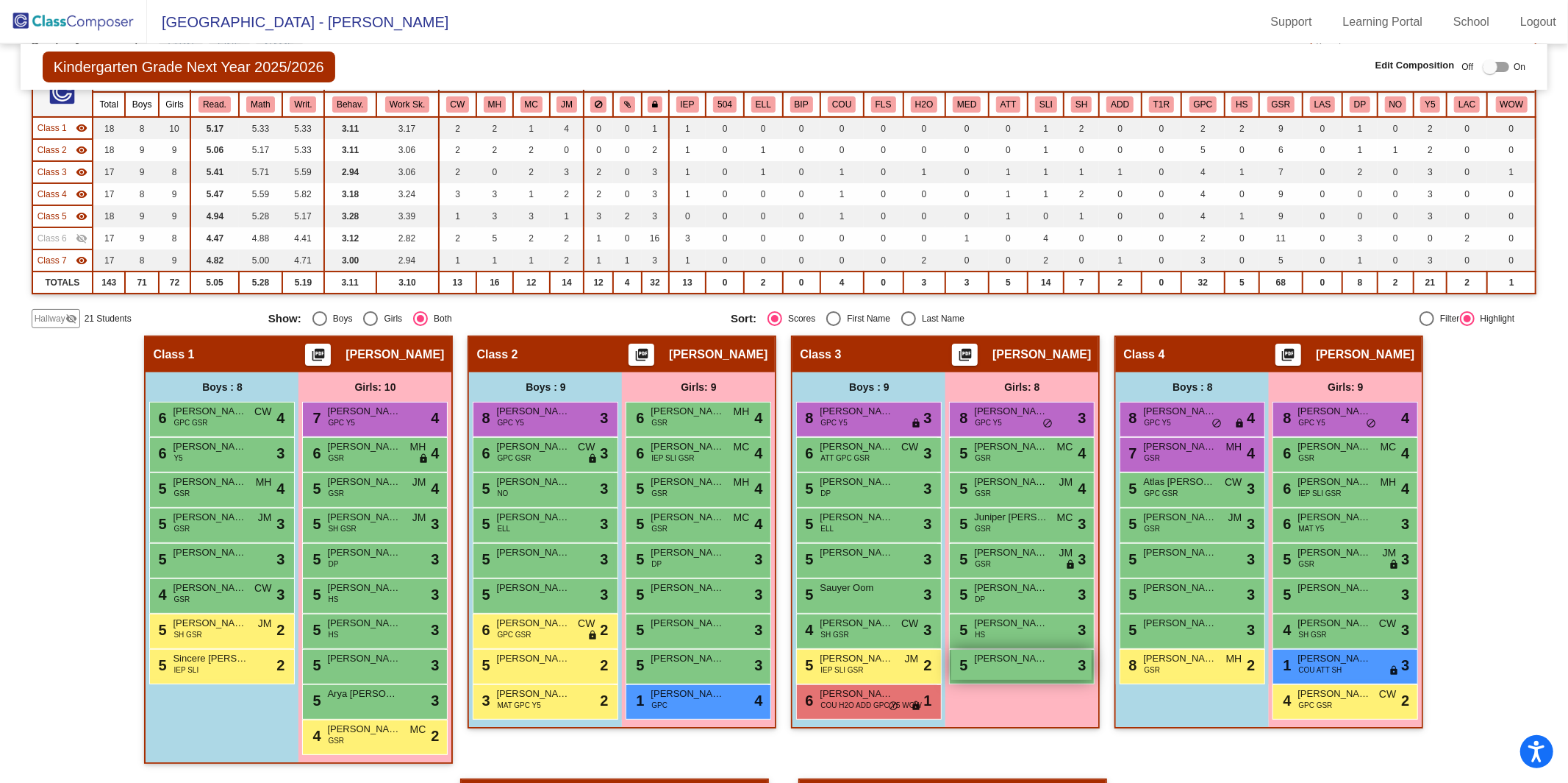
scroll to position [118, 0]
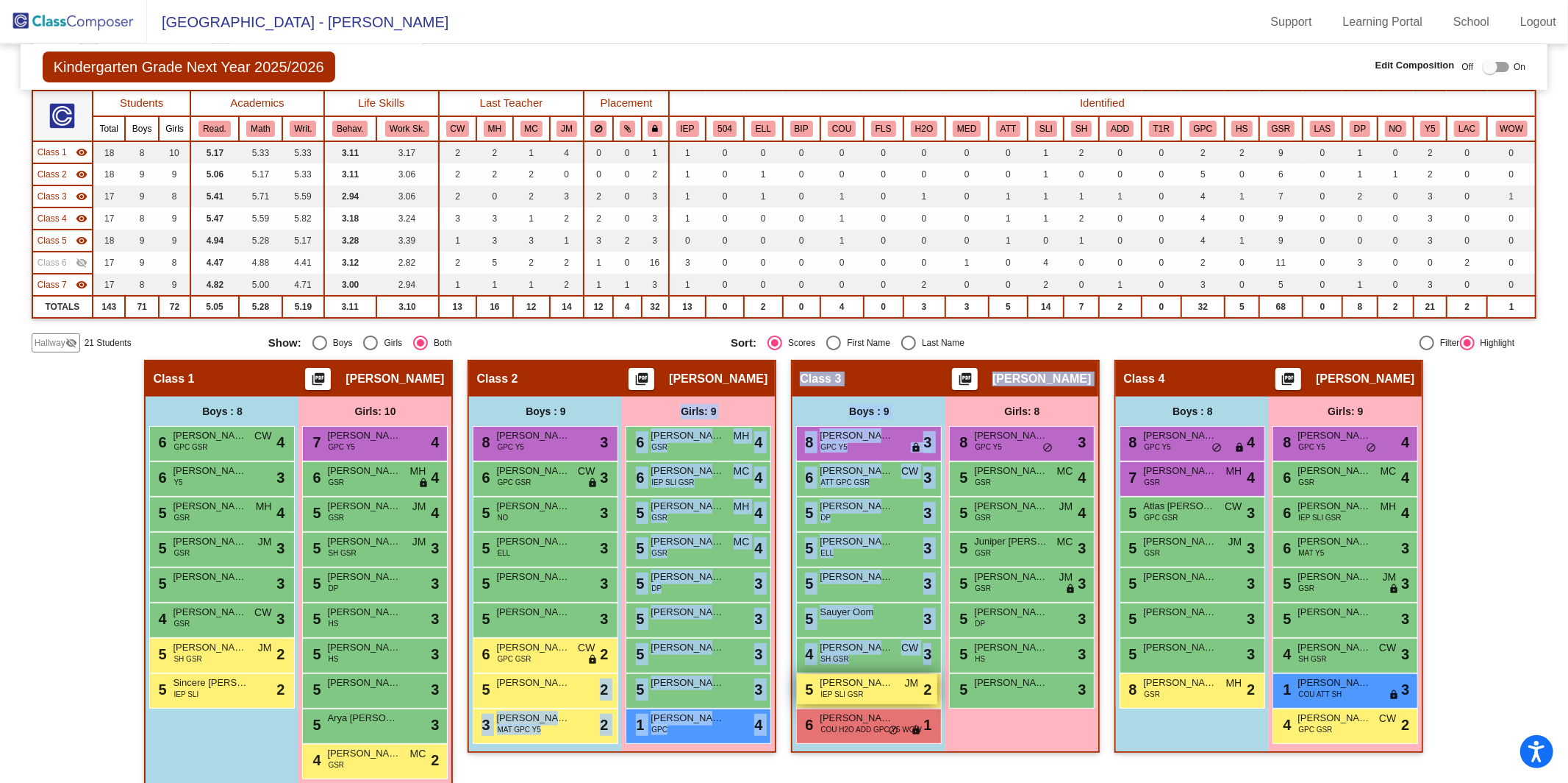
drag, startPoint x: 543, startPoint y: 688, endPoint x: 895, endPoint y: 672, distance: 352.4
click at [895, 672] on div "Hallway - Hallway Class picture_as_pdf Add Student First Name Last Name Student…" at bounding box center [784, 785] width 1505 height 850
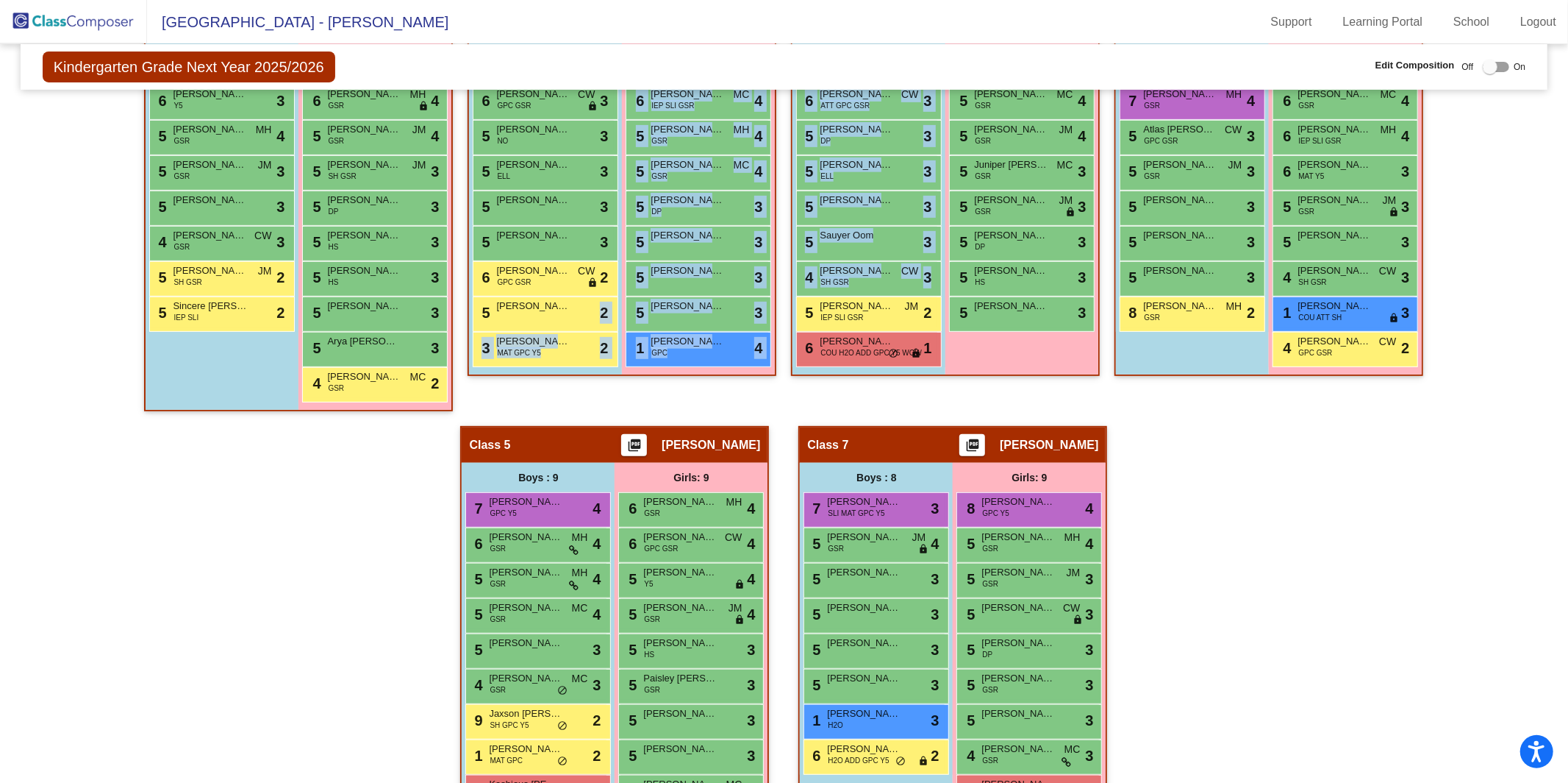
scroll to position [495, 0]
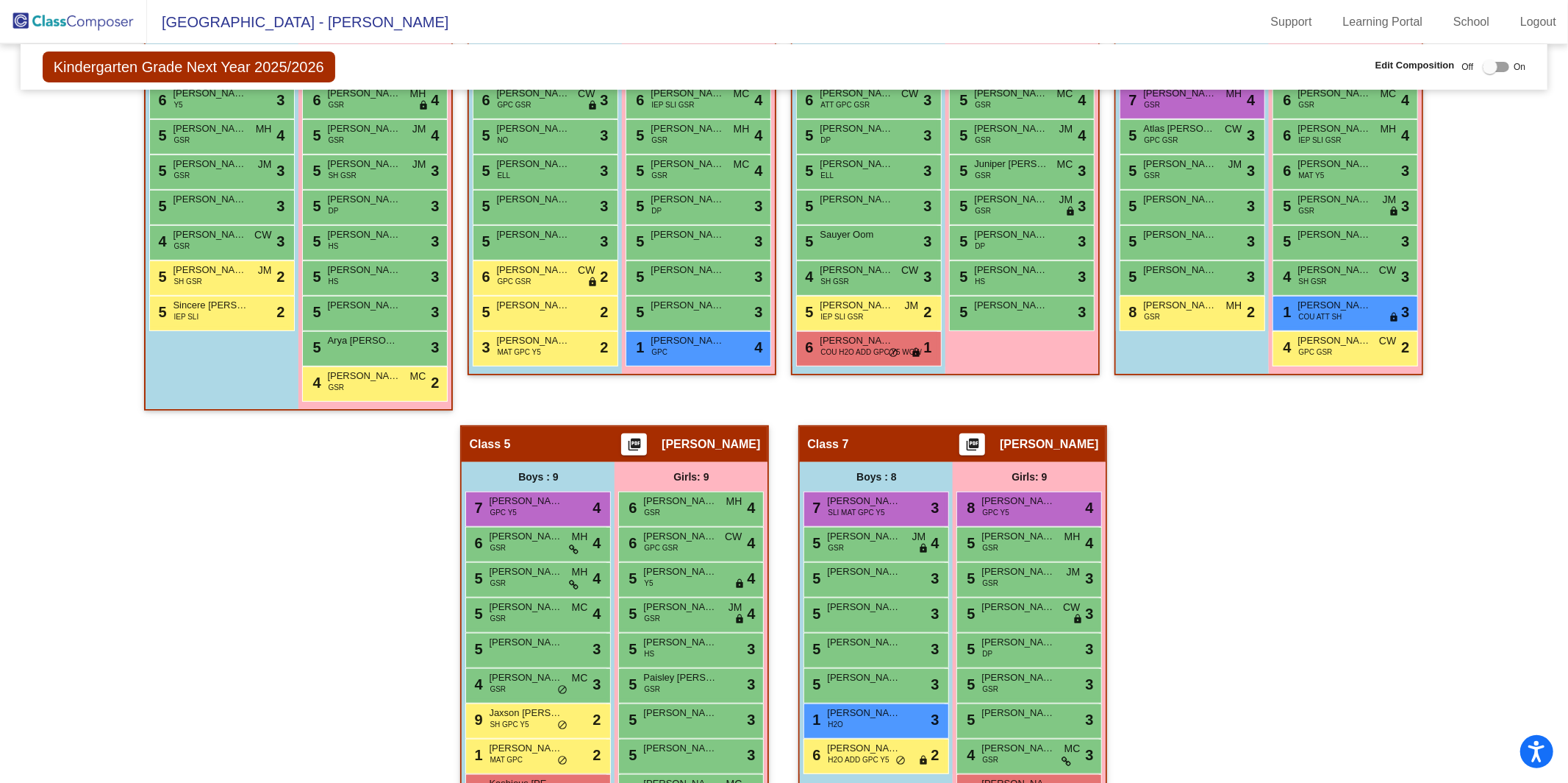
click at [64, 543] on div "Hallway - Hallway Class picture_as_pdf Add Student First Name Last Name Student…" at bounding box center [784, 408] width 1505 height 850
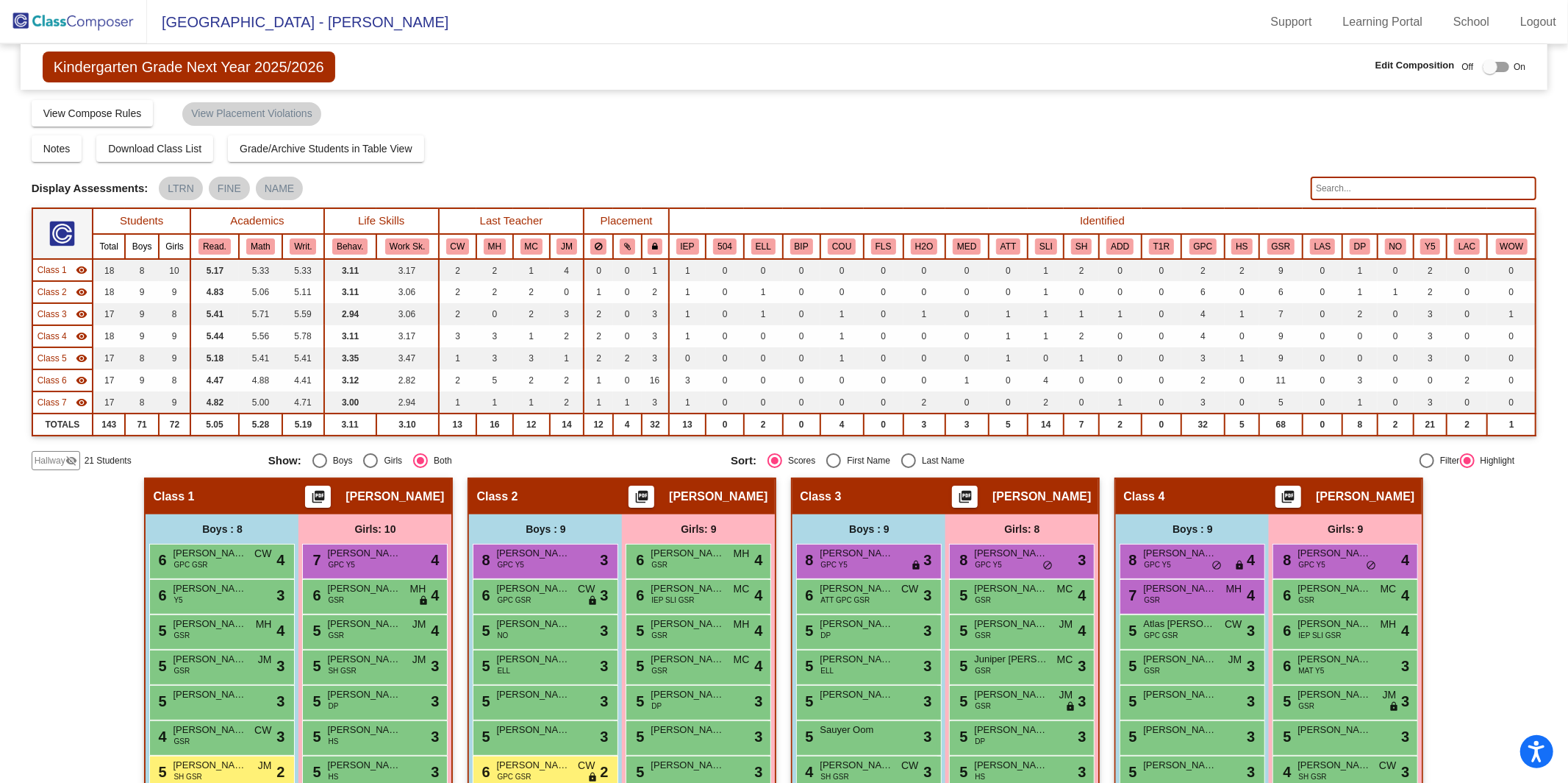
click at [1356, 183] on input "text" at bounding box center [1423, 188] width 226 height 24
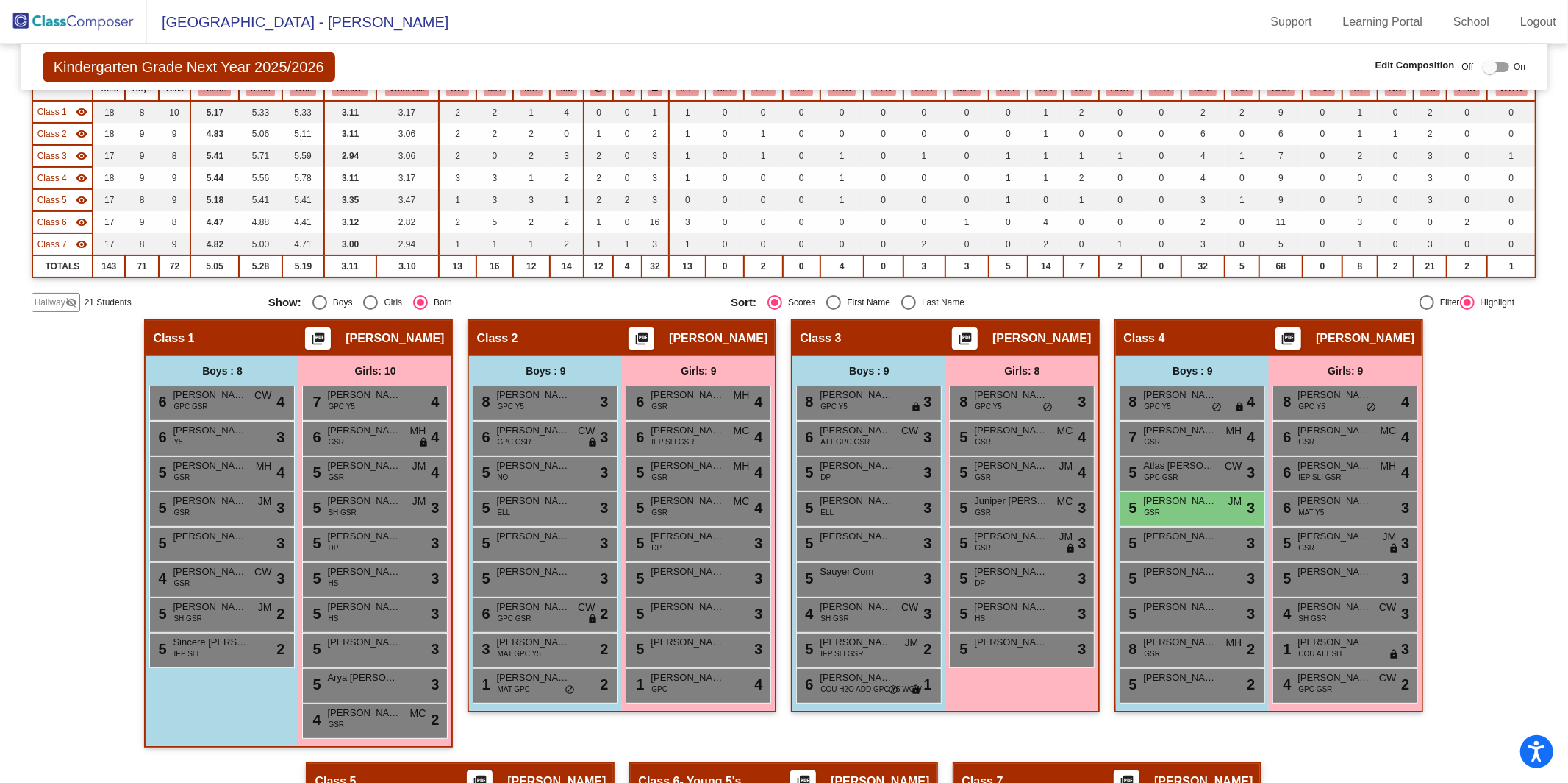
scroll to position [161, 0]
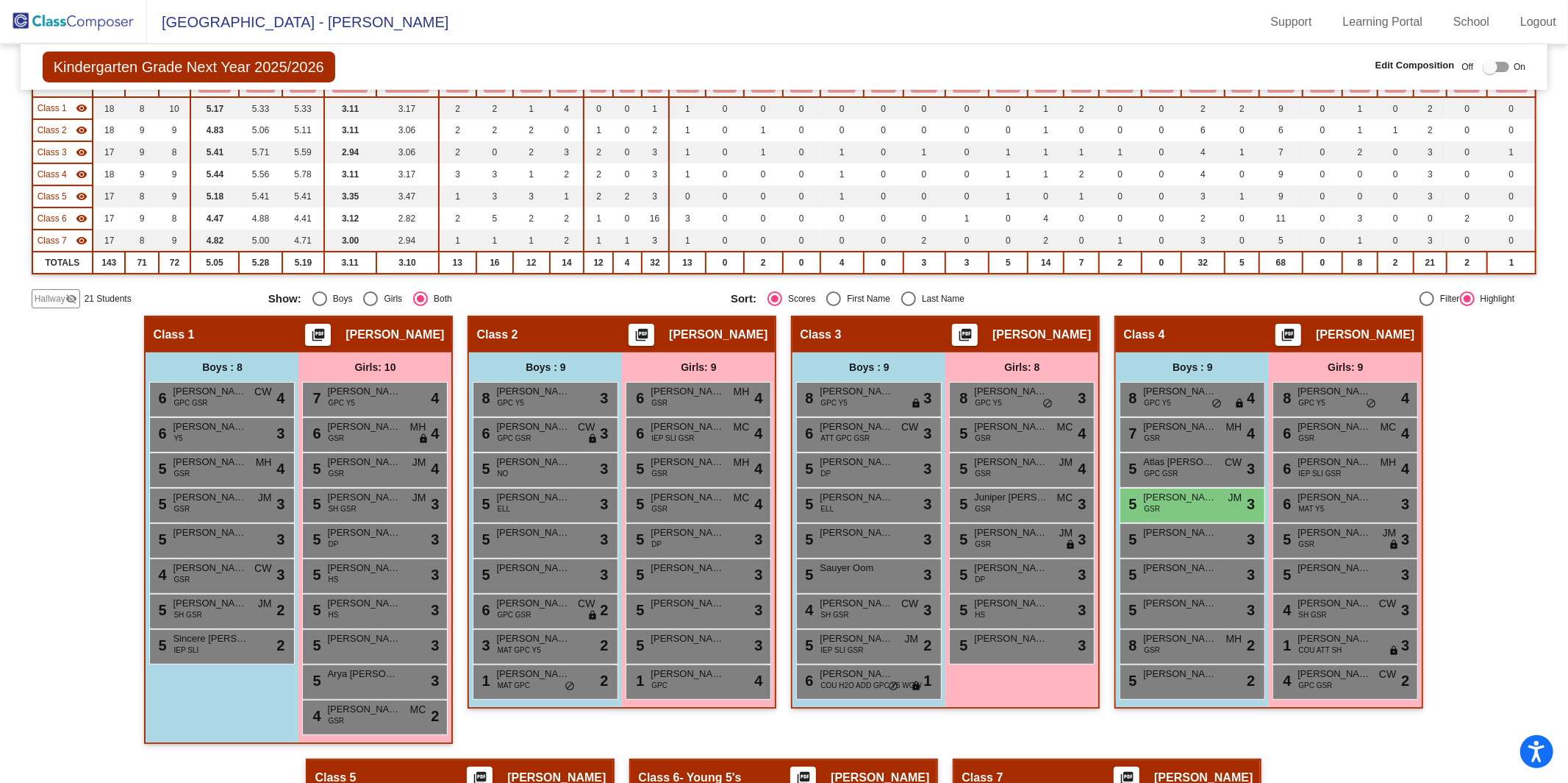
type input "[PERSON_NAME]"
click at [1486, 63] on div at bounding box center [1491, 67] width 15 height 15
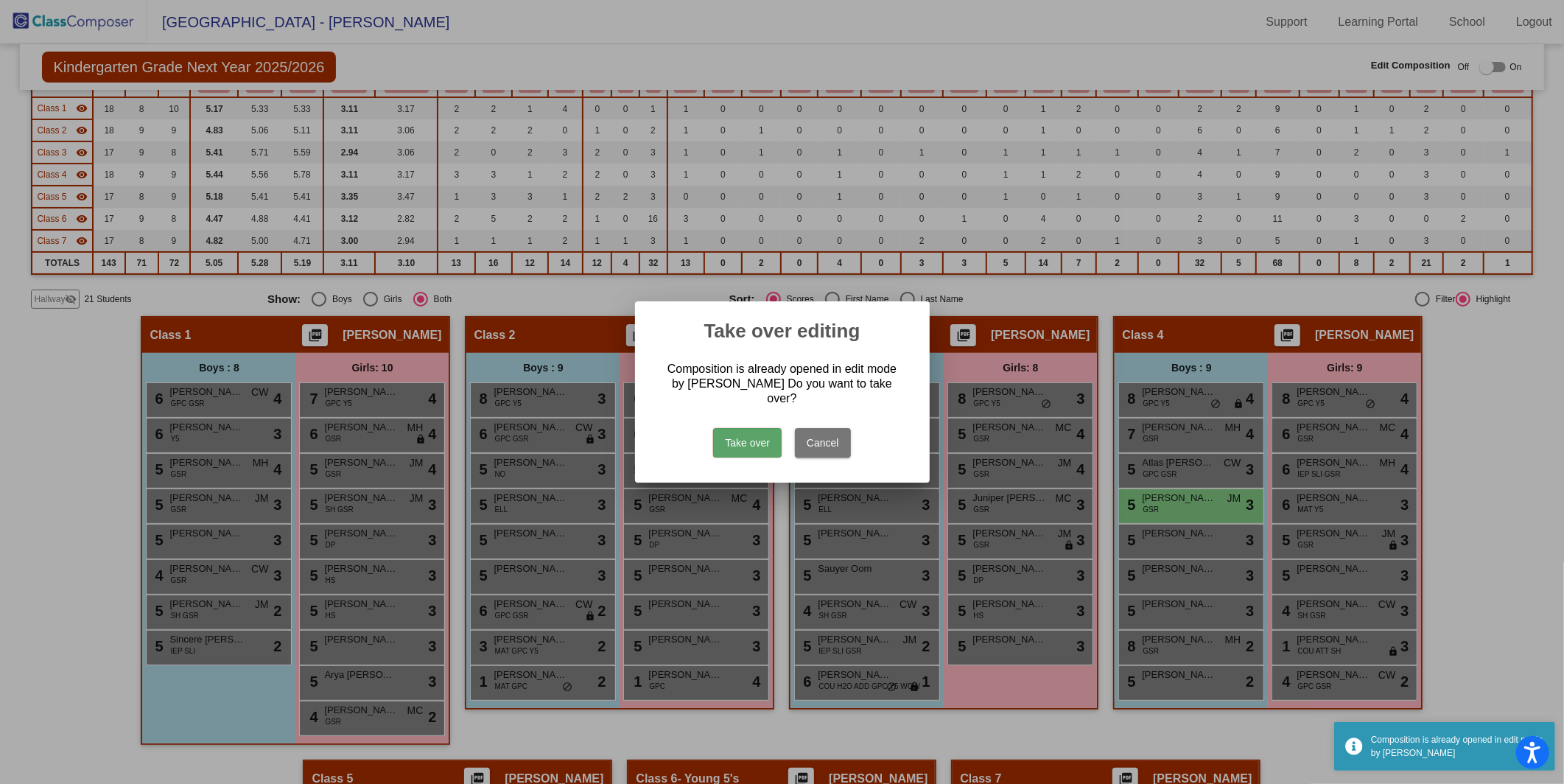
click at [733, 429] on button "Take over" at bounding box center [747, 442] width 68 height 30
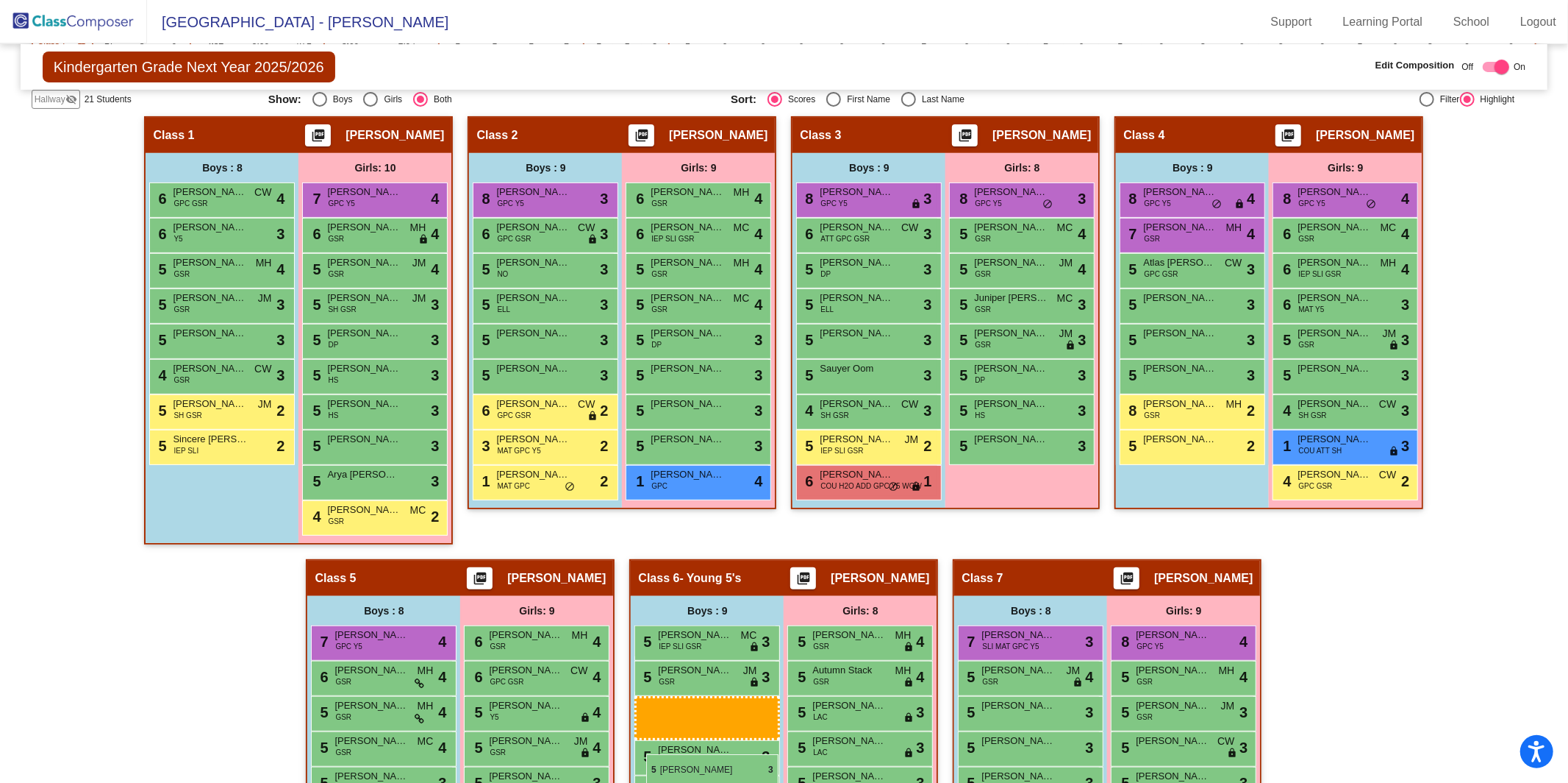
scroll to position [364, 0]
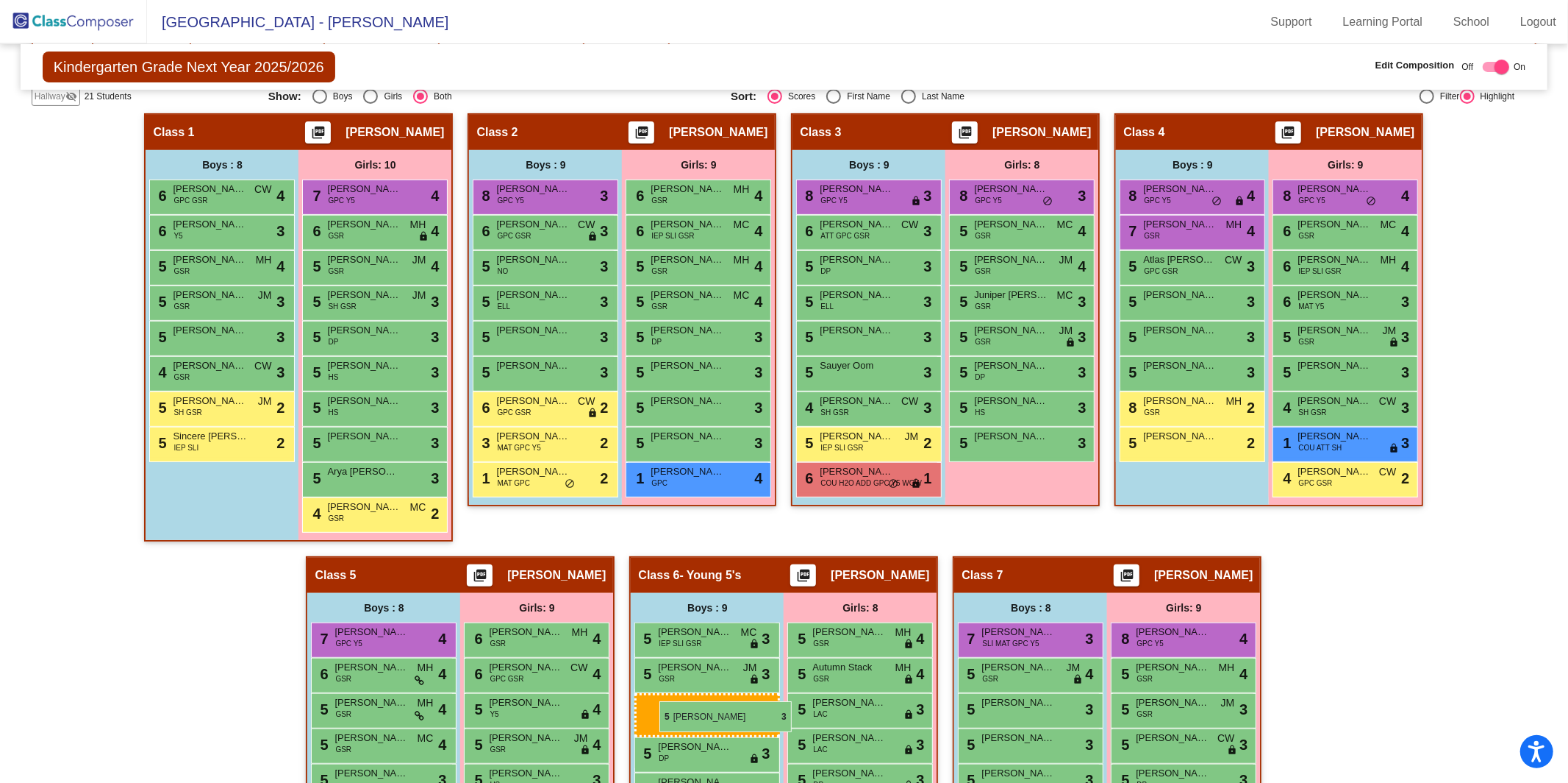
drag, startPoint x: 1196, startPoint y: 420, endPoint x: 659, endPoint y: 699, distance: 605.2
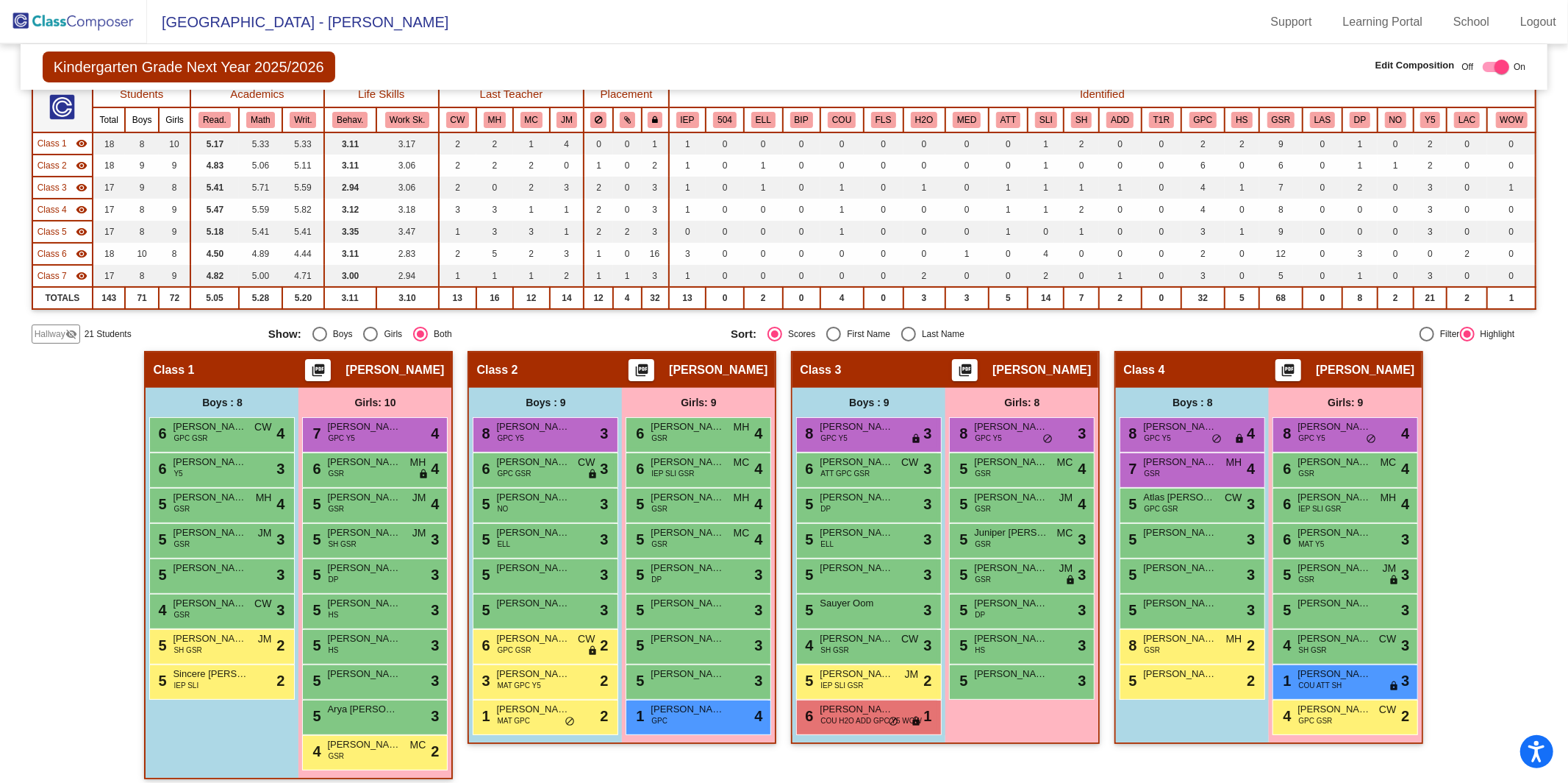
scroll to position [0, 0]
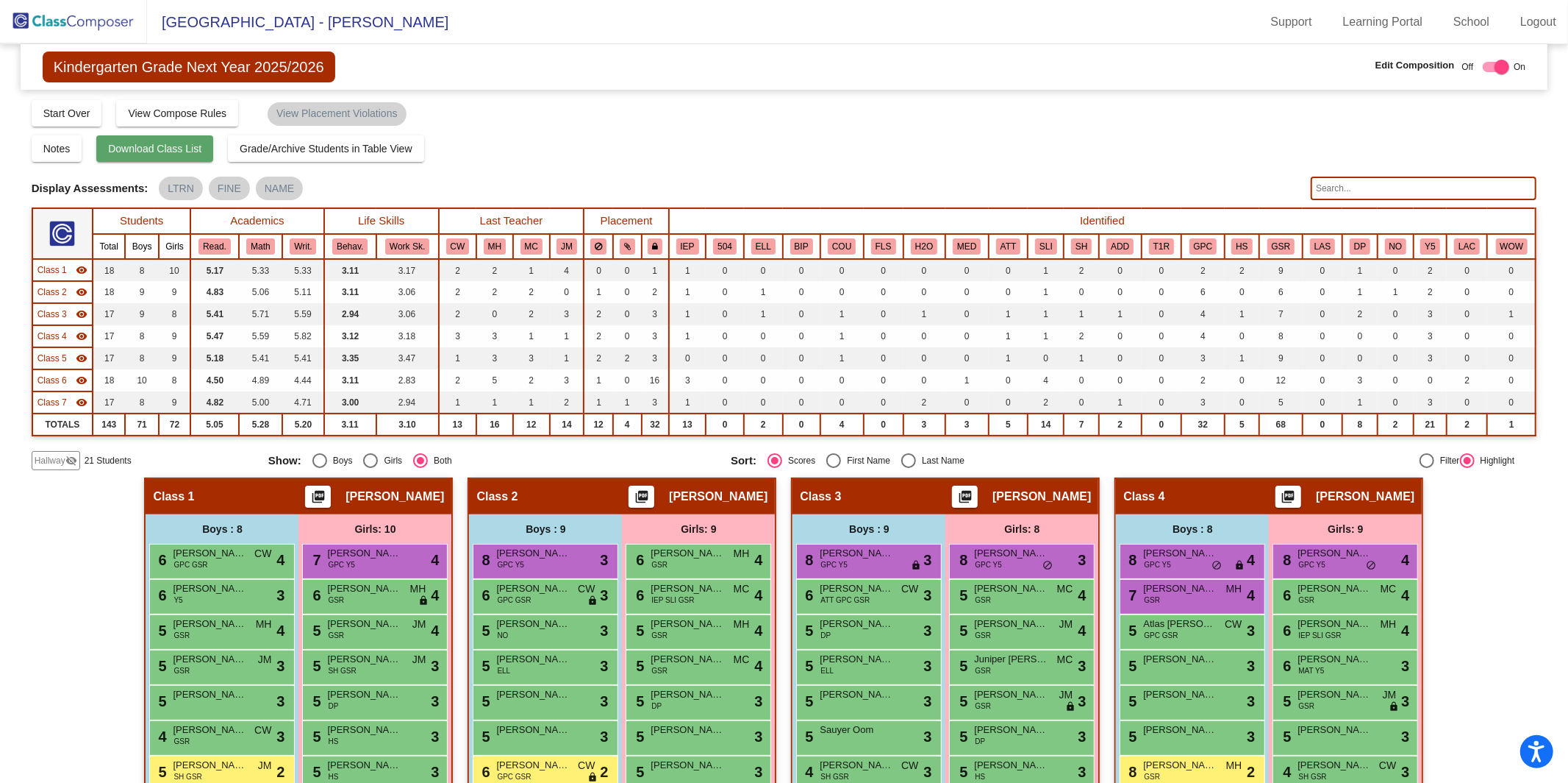
click at [161, 156] on button "Download Class List" at bounding box center [154, 148] width 117 height 27
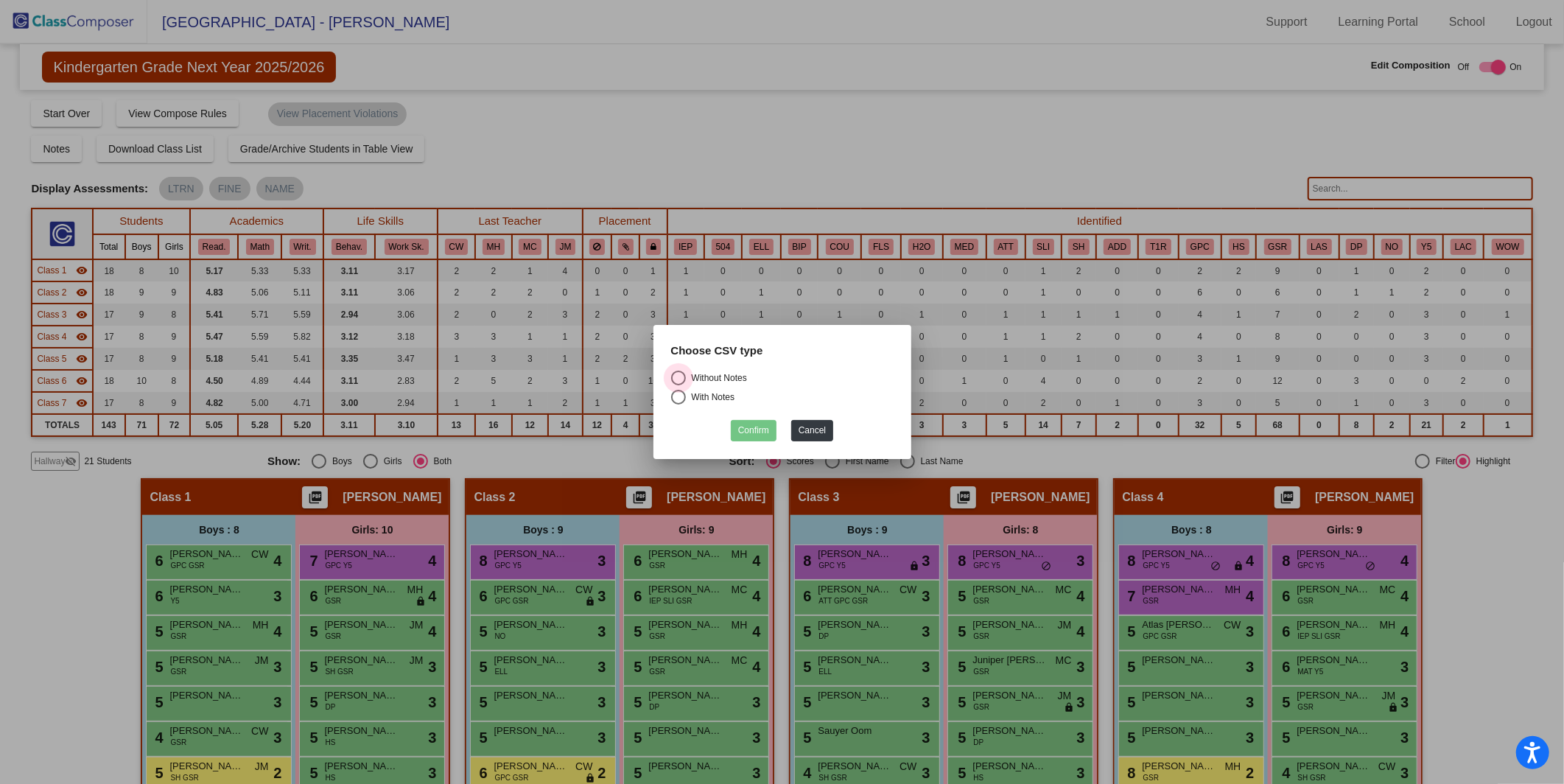
click at [681, 373] on div "Select an option" at bounding box center [679, 378] width 15 height 15
click at [679, 385] on input "Without Notes" at bounding box center [678, 385] width 1 height 1
radio input "true"
click at [746, 436] on button "Confirm" at bounding box center [753, 430] width 45 height 21
